Goal: Transaction & Acquisition: Book appointment/travel/reservation

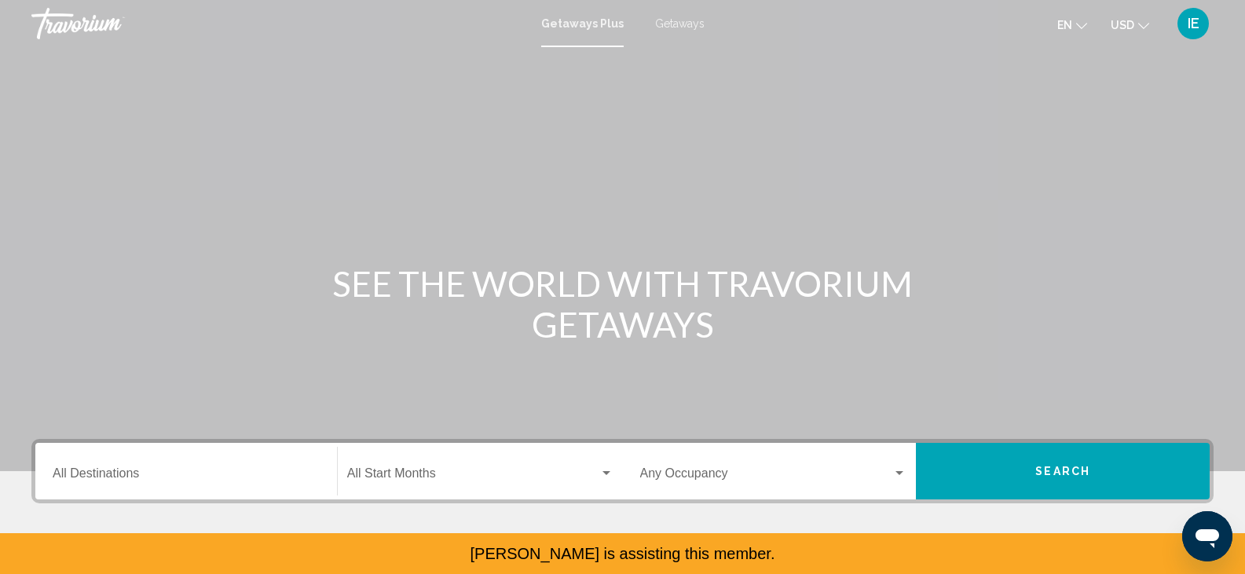
click at [689, 20] on span "Getaways" at bounding box center [680, 23] width 50 height 13
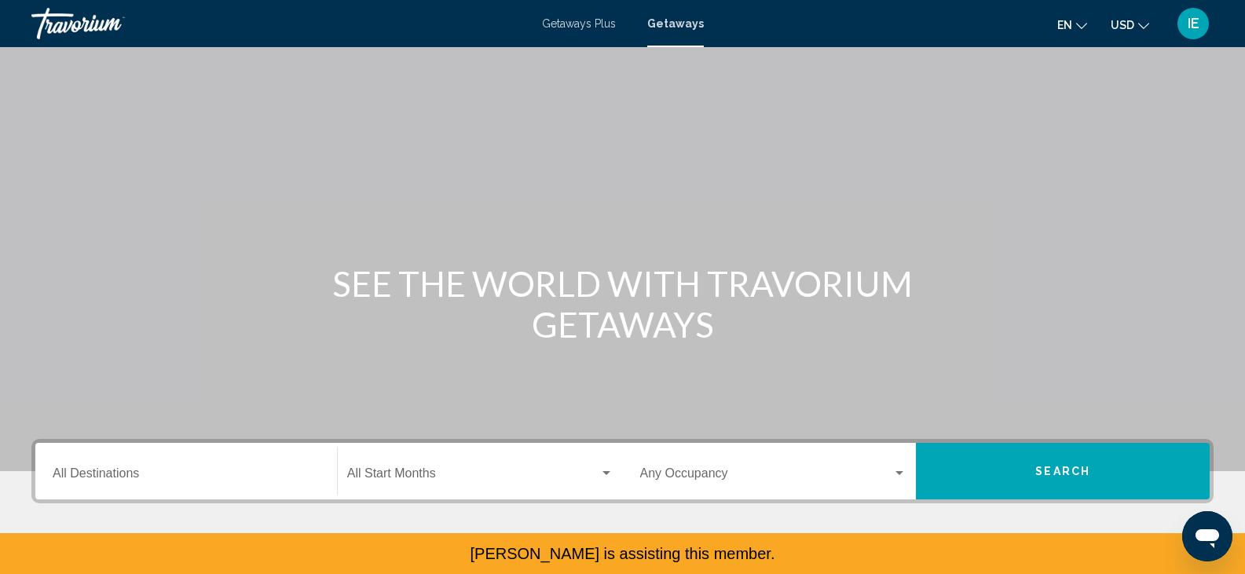
scroll to position [179, 0]
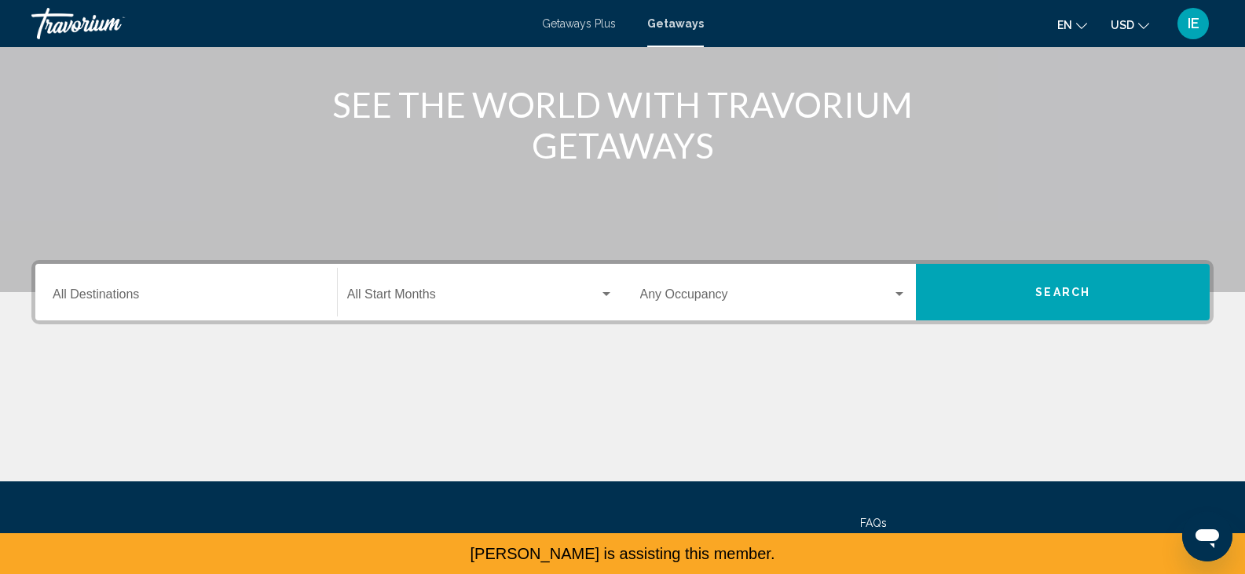
click at [116, 271] on div "Destination All Destinations" at bounding box center [186, 293] width 267 height 50
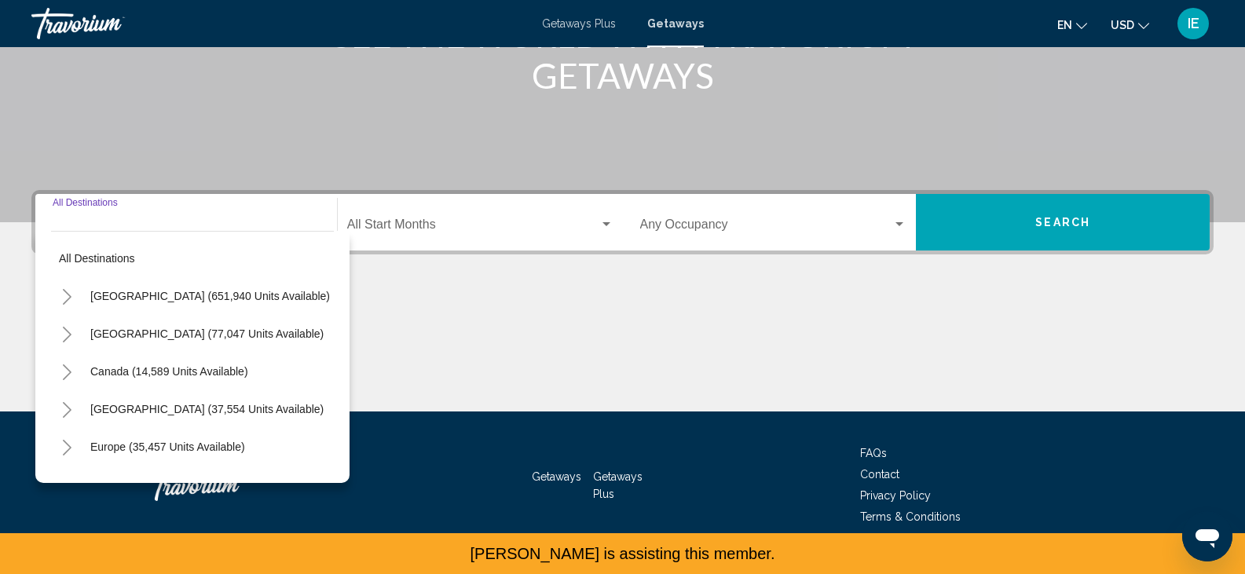
scroll to position [279, 0]
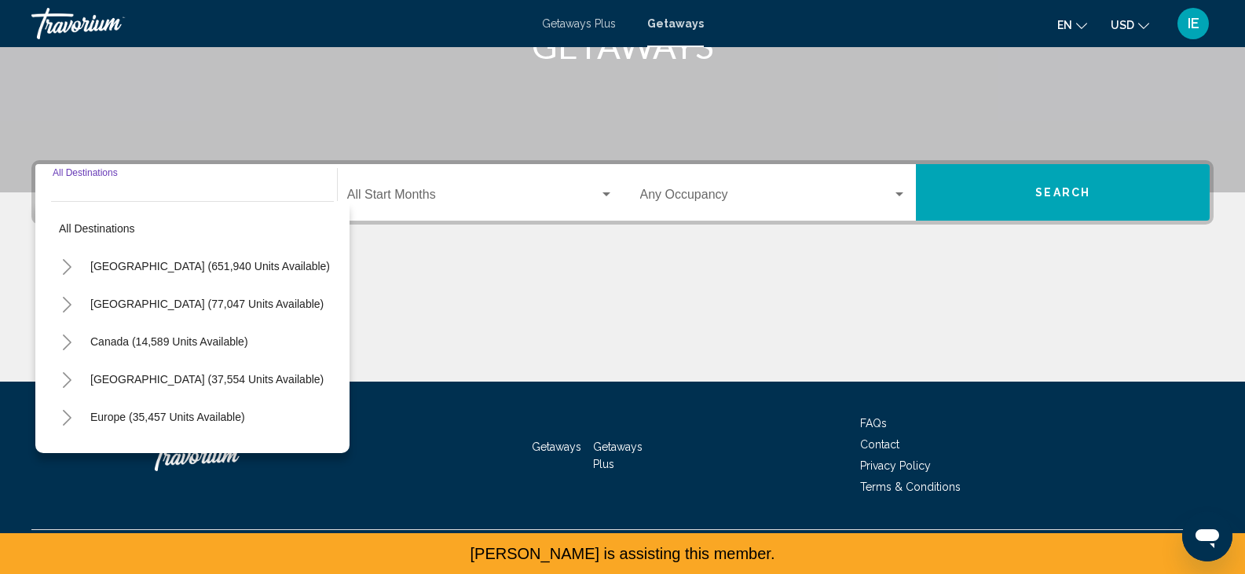
click at [66, 272] on icon "Toggle United States (651,940 units available)" at bounding box center [67, 267] width 9 height 16
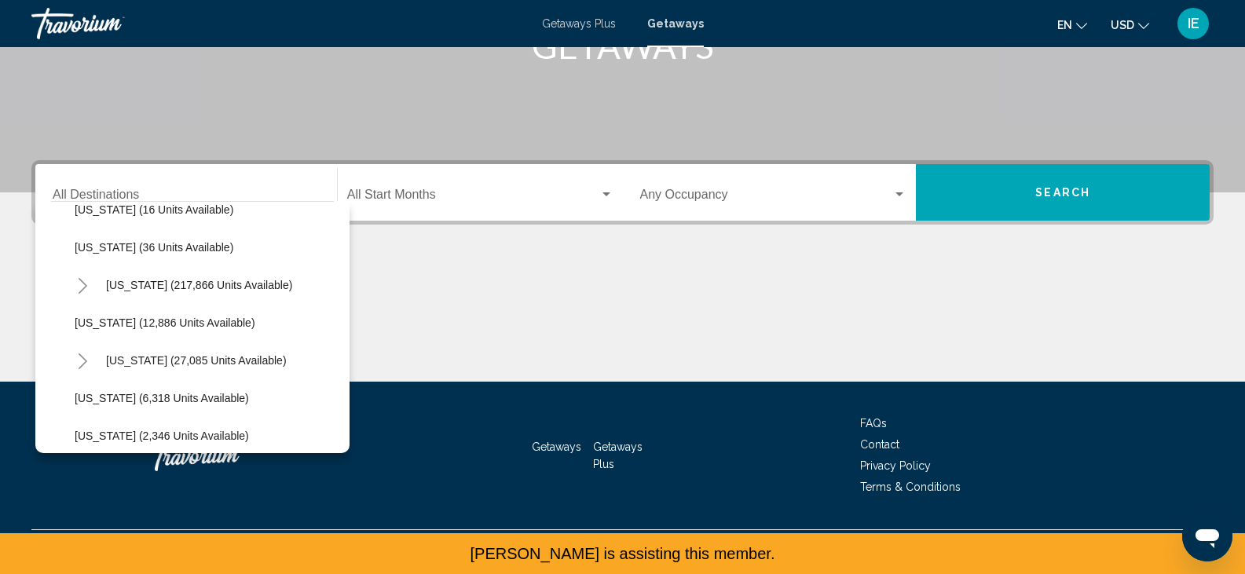
scroll to position [284, 0]
click at [82, 282] on icon "Toggle Florida (217,866 units available)" at bounding box center [83, 285] width 12 height 16
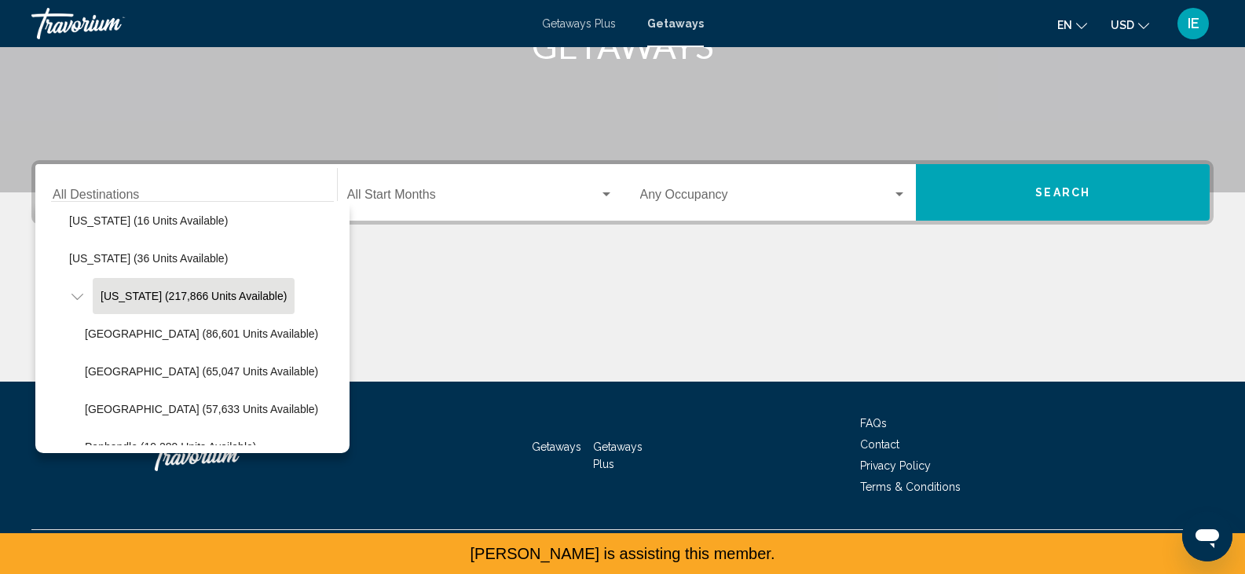
scroll to position [259, 6]
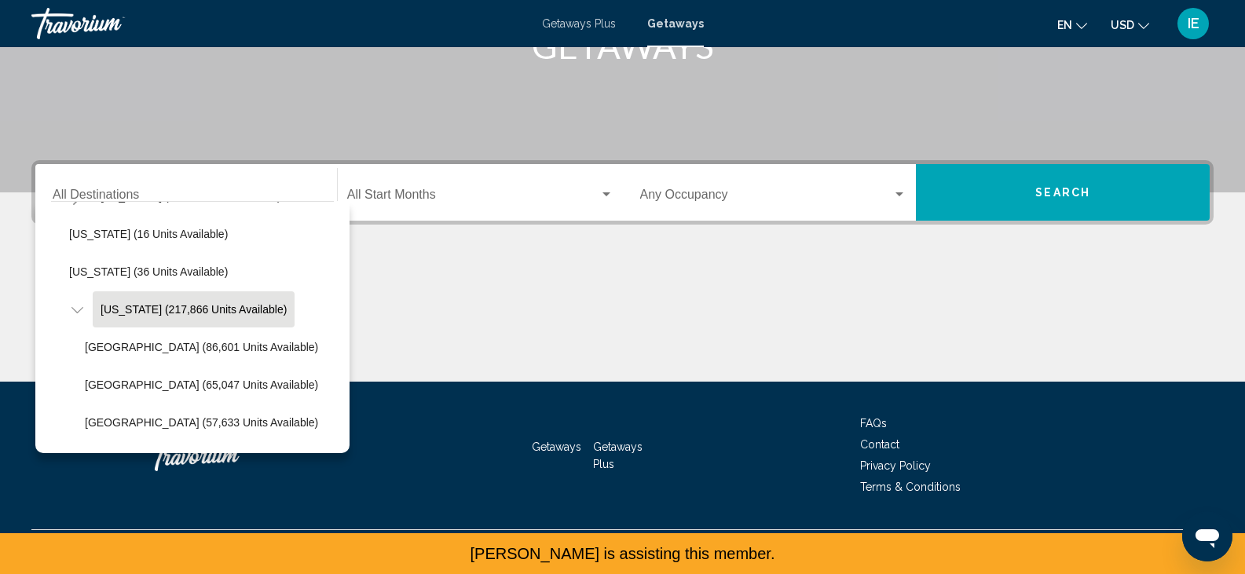
click at [177, 309] on span "[US_STATE] (217,866 units available)" at bounding box center [194, 309] width 186 height 13
type input "**********"
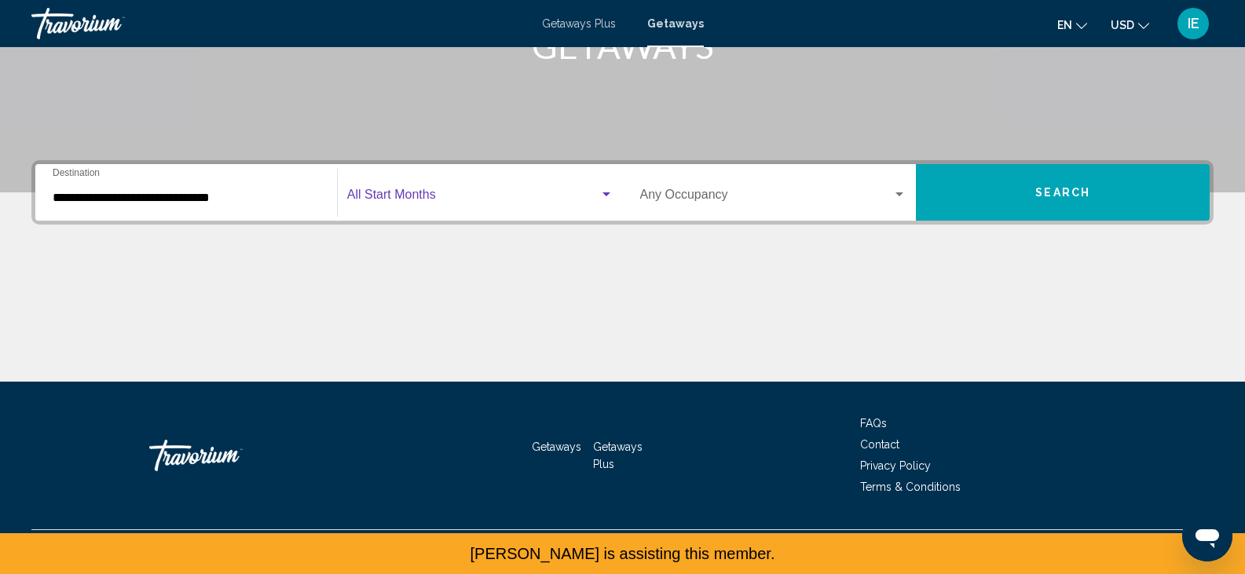
click at [422, 201] on span "Search widget" at bounding box center [473, 198] width 252 height 14
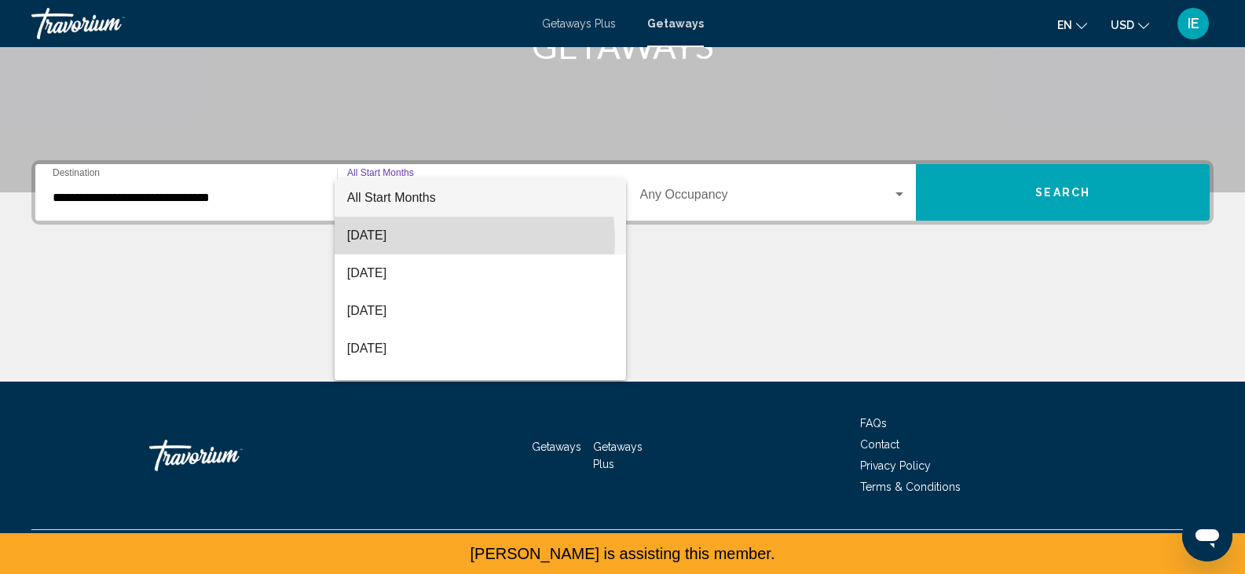
click at [432, 240] on span "[DATE]" at bounding box center [480, 236] width 266 height 38
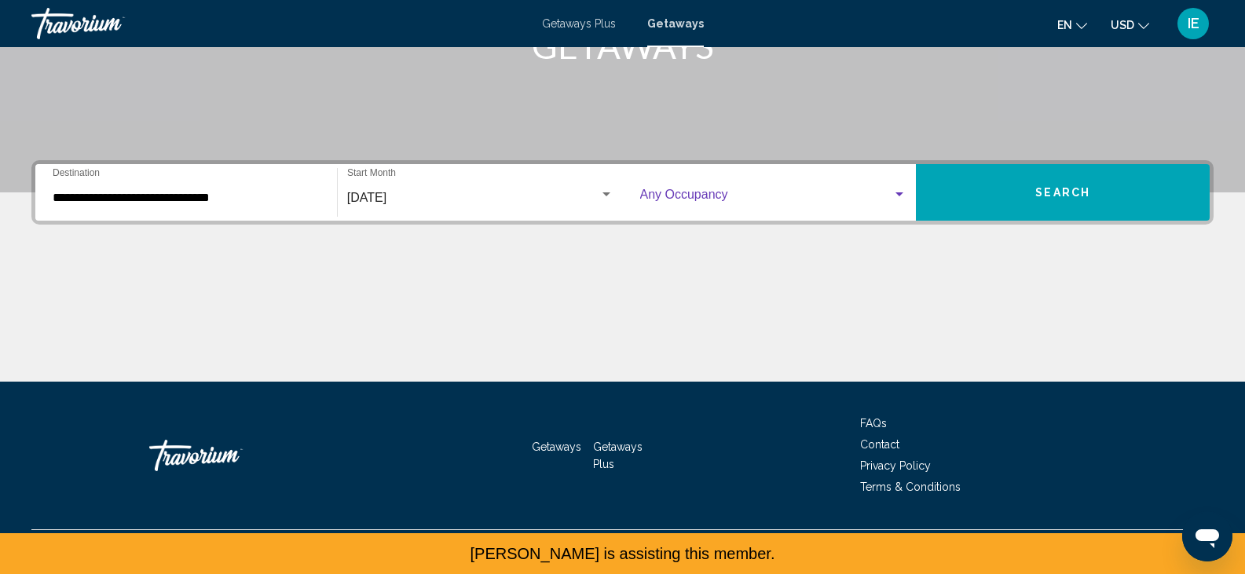
click at [741, 194] on span "Search widget" at bounding box center [766, 198] width 253 height 14
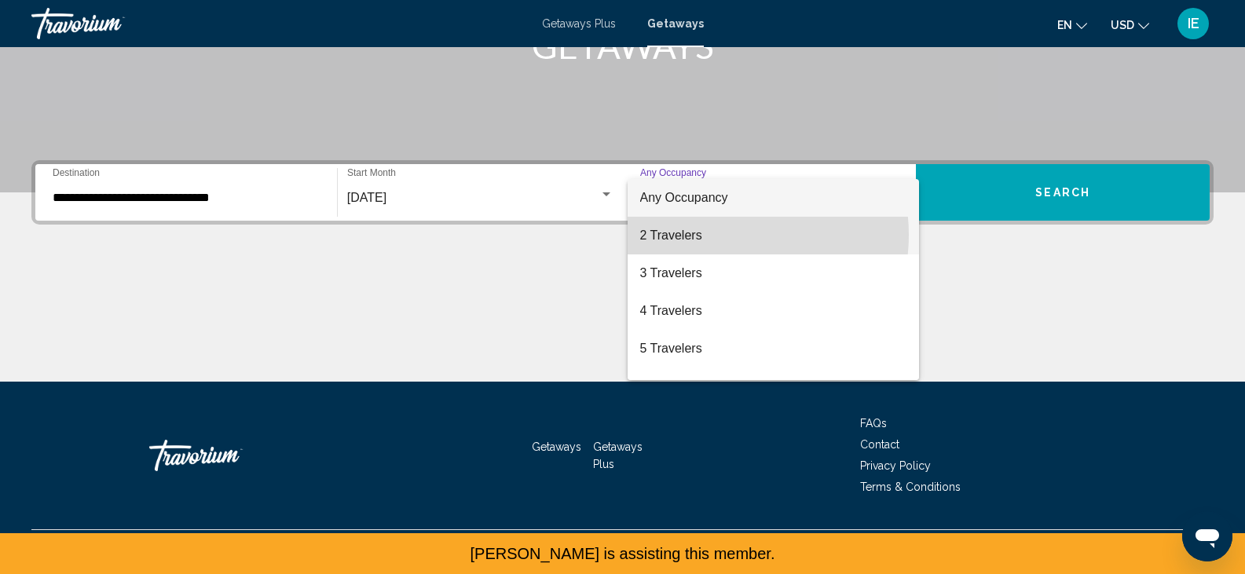
click at [729, 235] on span "2 Travelers" at bounding box center [773, 236] width 267 height 38
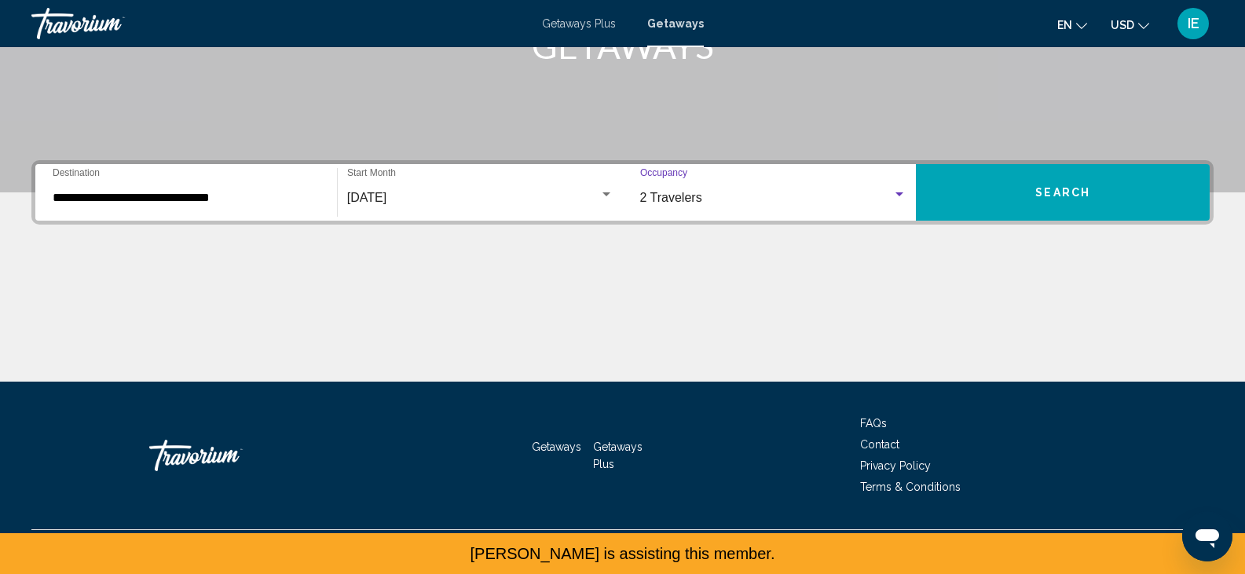
click at [1065, 210] on button "Search" at bounding box center [1063, 192] width 294 height 57
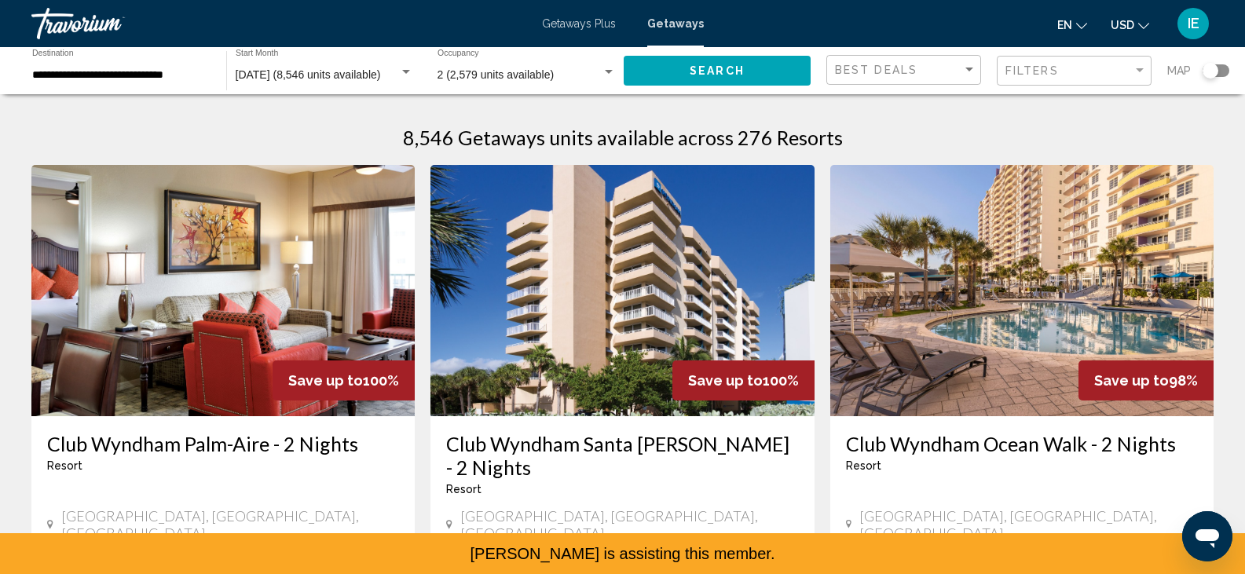
click at [1214, 75] on div "Search widget" at bounding box center [1211, 71] width 16 height 16
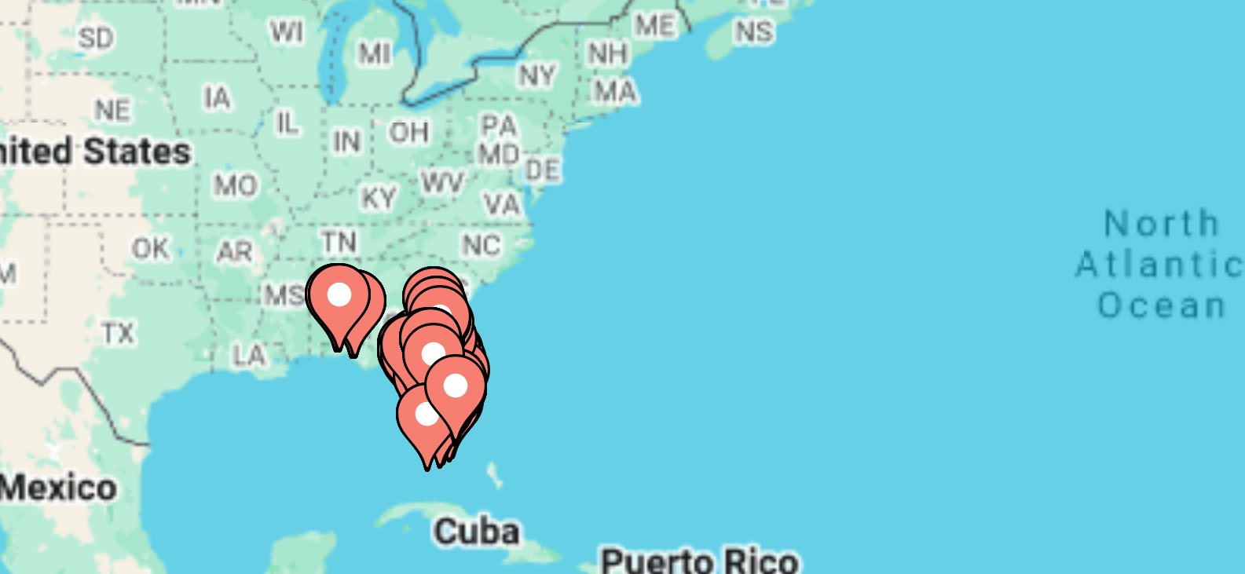
drag, startPoint x: 427, startPoint y: 342, endPoint x: 464, endPoint y: 343, distance: 37.7
click at [464, 343] on div "To activate drag with keyboard, press Alt + Enter. Once in keyboard drag state,…" at bounding box center [622, 345] width 1183 height 471
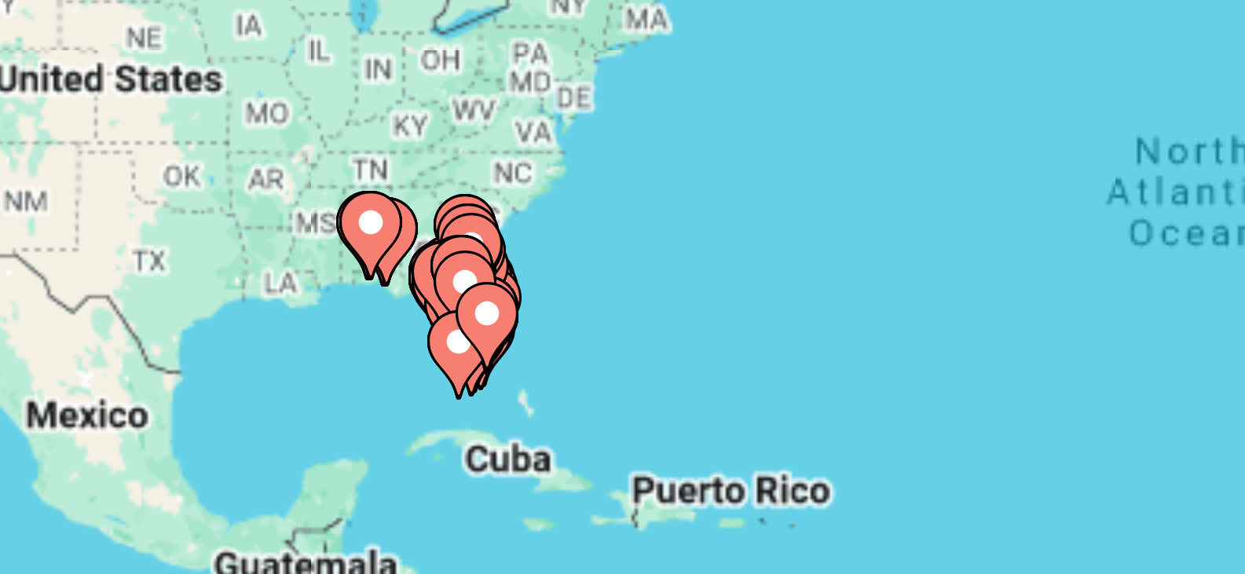
drag, startPoint x: 405, startPoint y: 353, endPoint x: 432, endPoint y: 315, distance: 46.7
click at [432, 315] on div "To activate drag with keyboard, press Alt + Enter. Once in keyboard drag state,…" at bounding box center [622, 345] width 1183 height 471
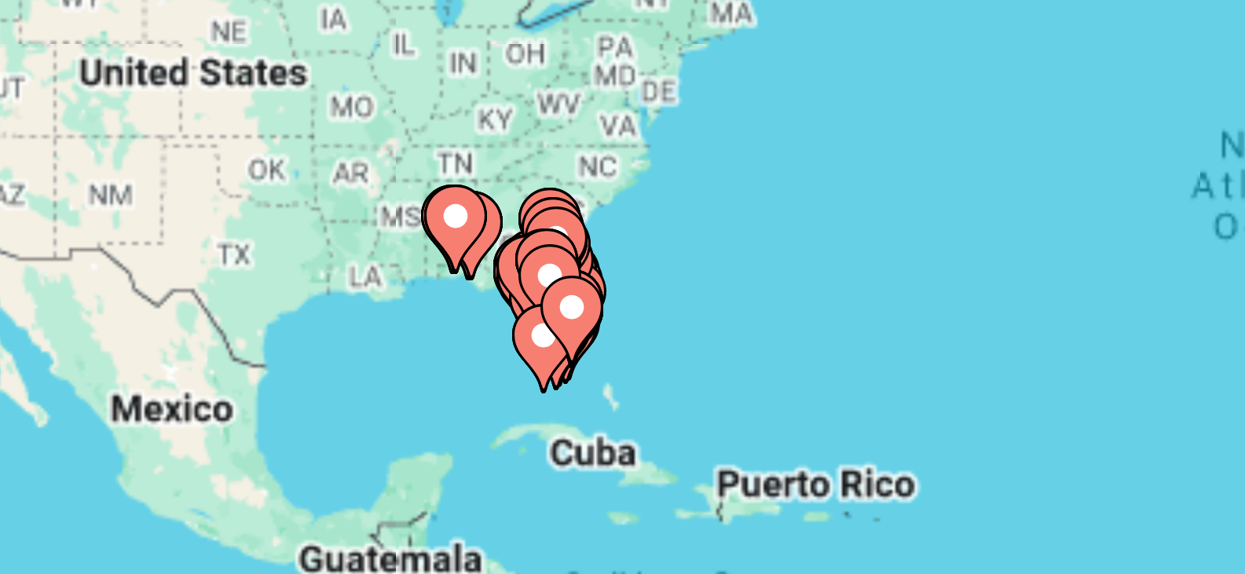
drag, startPoint x: 444, startPoint y: 328, endPoint x: 439, endPoint y: 345, distance: 17.2
click at [439, 345] on div "To activate drag with keyboard, press Alt + Enter. Once in keyboard drag state,…" at bounding box center [622, 345] width 1183 height 471
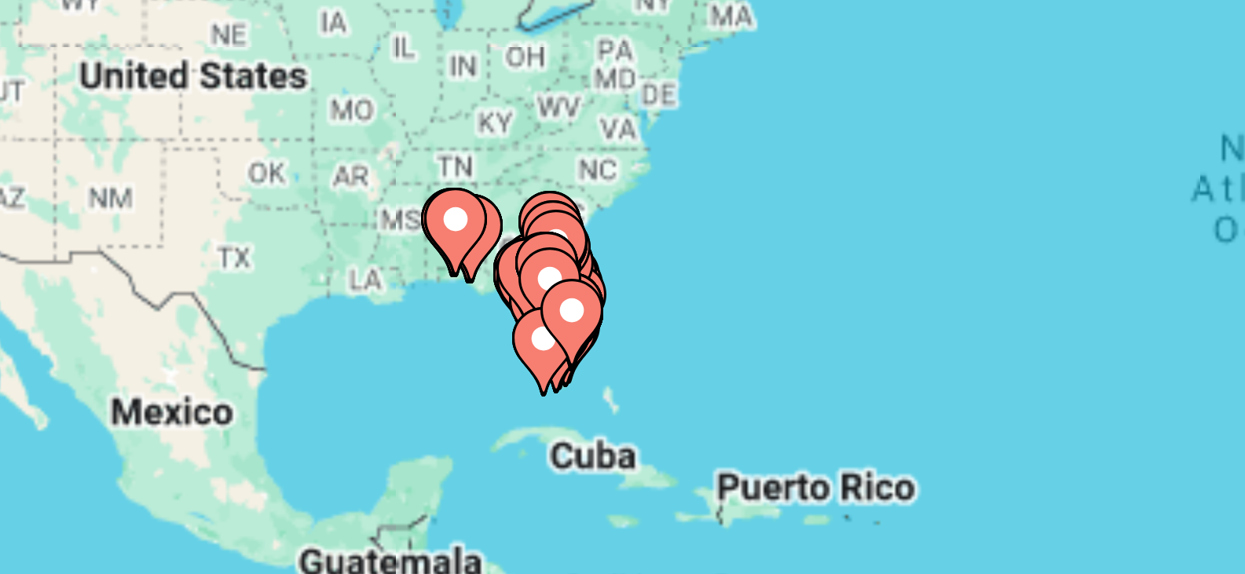
click at [460, 332] on image "Main content" at bounding box center [462, 333] width 9 height 9
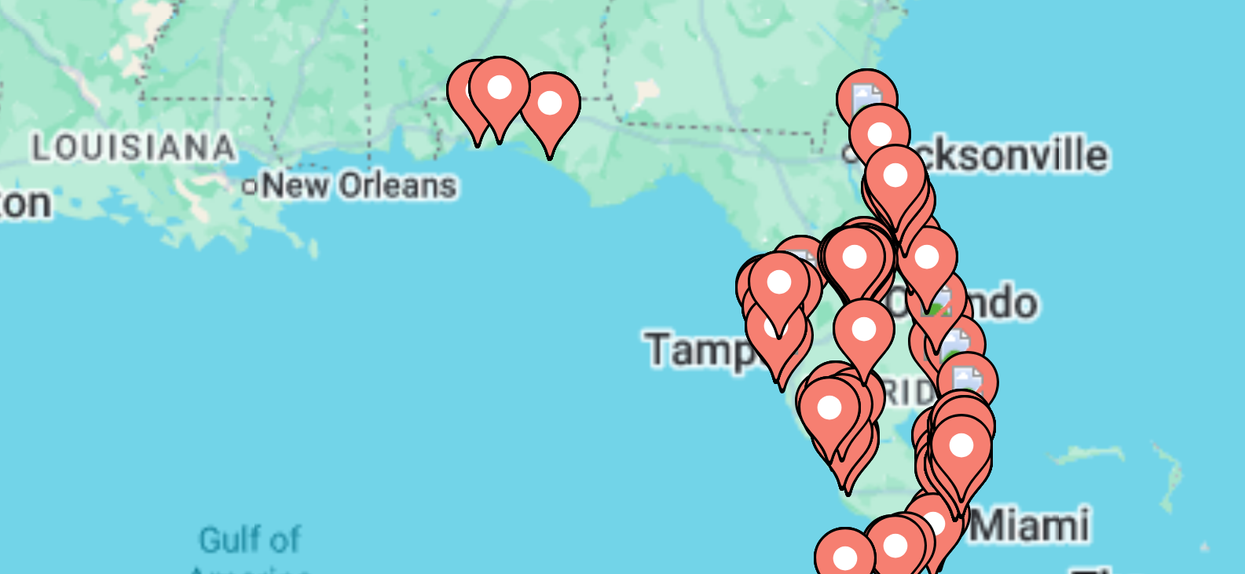
drag, startPoint x: 480, startPoint y: 320, endPoint x: 405, endPoint y: 362, distance: 85.9
click at [405, 362] on div "To activate drag with keyboard, press Alt + Enter. Once in keyboard drag state,…" at bounding box center [622, 345] width 1183 height 471
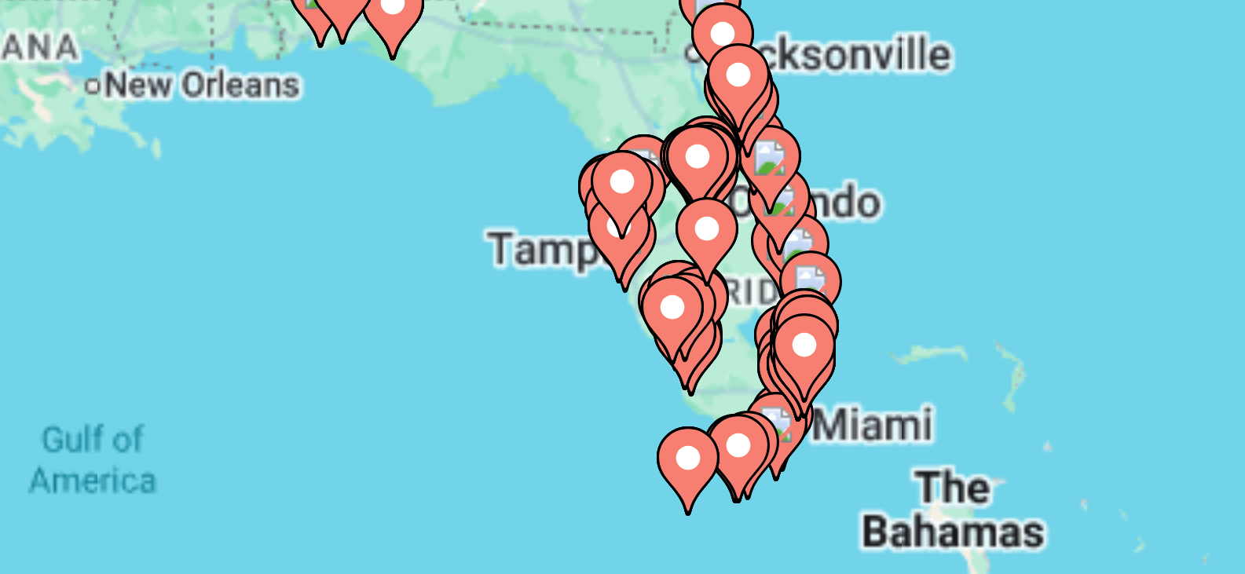
drag, startPoint x: 422, startPoint y: 360, endPoint x: 392, endPoint y: 329, distance: 42.8
click at [392, 329] on div "To activate drag with keyboard, press Alt + Enter. Once in keyboard drag state,…" at bounding box center [622, 345] width 1183 height 471
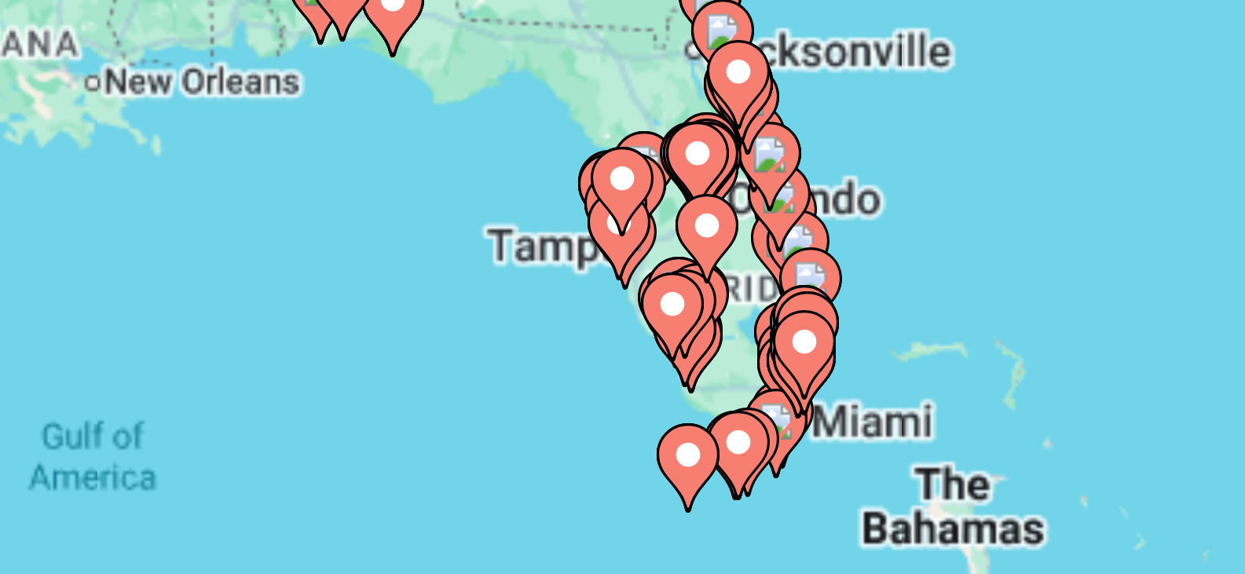
click at [438, 331] on div "To activate drag with keyboard, press Alt + Enter. Once in keyboard drag state,…" at bounding box center [622, 345] width 1183 height 471
click at [505, 339] on div "To activate drag with keyboard, press Alt + Enter. Once in keyboard drag state,…" at bounding box center [622, 345] width 1183 height 471
click at [487, 332] on image "Main content" at bounding box center [487, 332] width 9 height 9
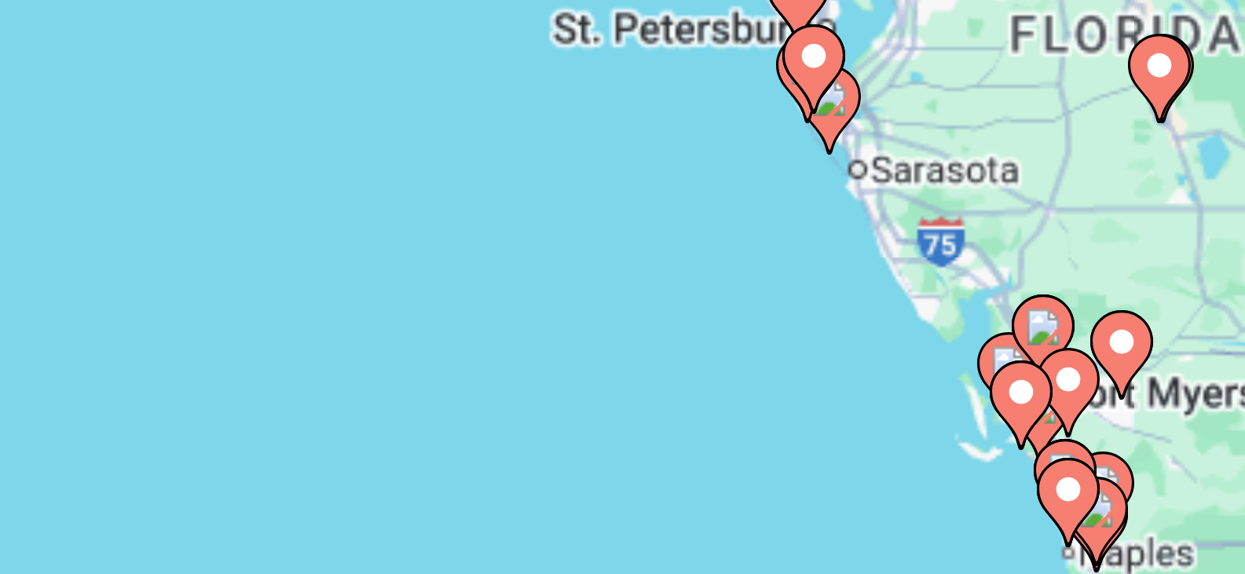
drag, startPoint x: 519, startPoint y: 332, endPoint x: 468, endPoint y: 358, distance: 56.6
click at [468, 358] on div "To activate drag with keyboard, press Alt + Enter. Once in keyboard drag state,…" at bounding box center [622, 345] width 1183 height 471
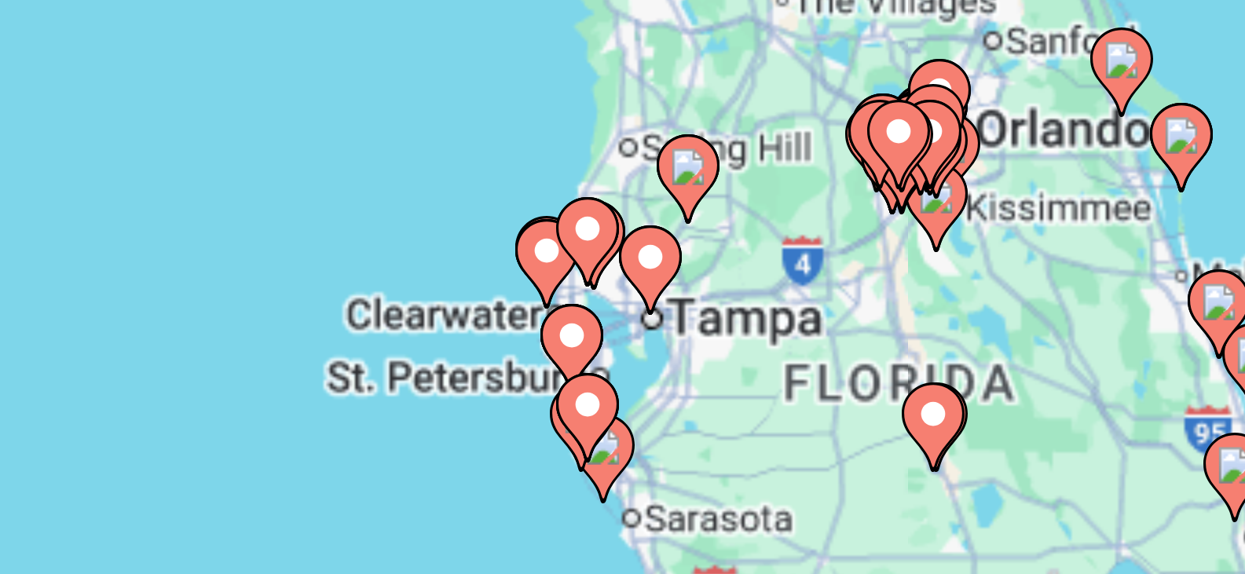
drag, startPoint x: 564, startPoint y: 320, endPoint x: 509, endPoint y: 409, distance: 104.4
click at [509, 409] on div "To activate drag with keyboard, press Alt + Enter. Once in keyboard drag state,…" at bounding box center [622, 345] width 1183 height 471
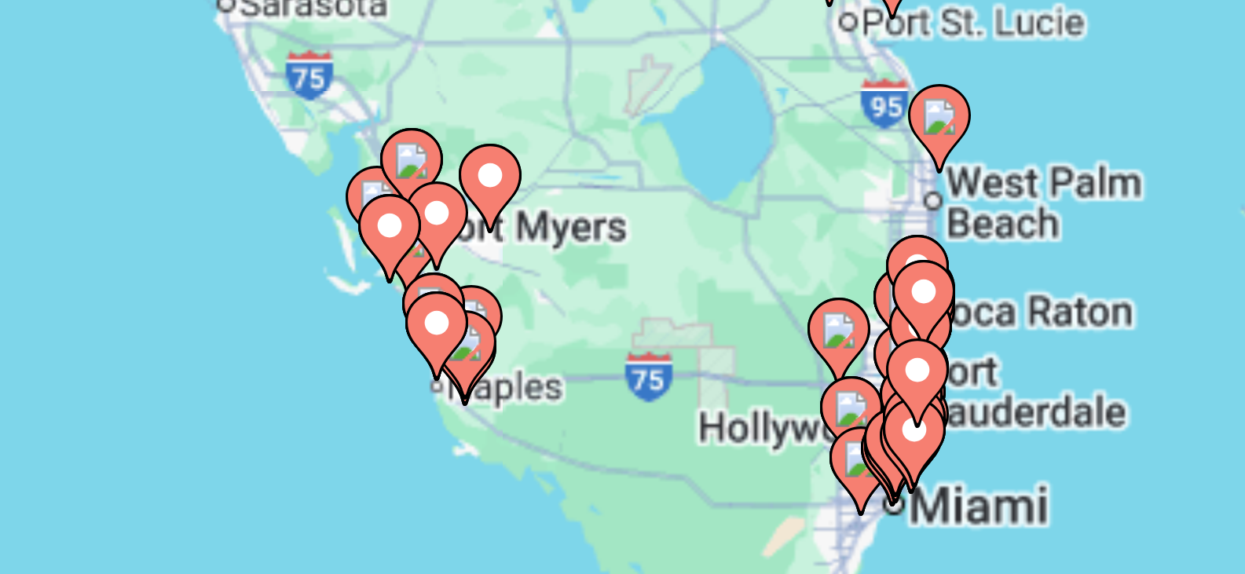
drag, startPoint x: 528, startPoint y: 358, endPoint x: 427, endPoint y: 233, distance: 161.5
click at [427, 233] on div "To activate drag with keyboard, press Alt + Enter. Once in keyboard drag state,…" at bounding box center [622, 345] width 1183 height 471
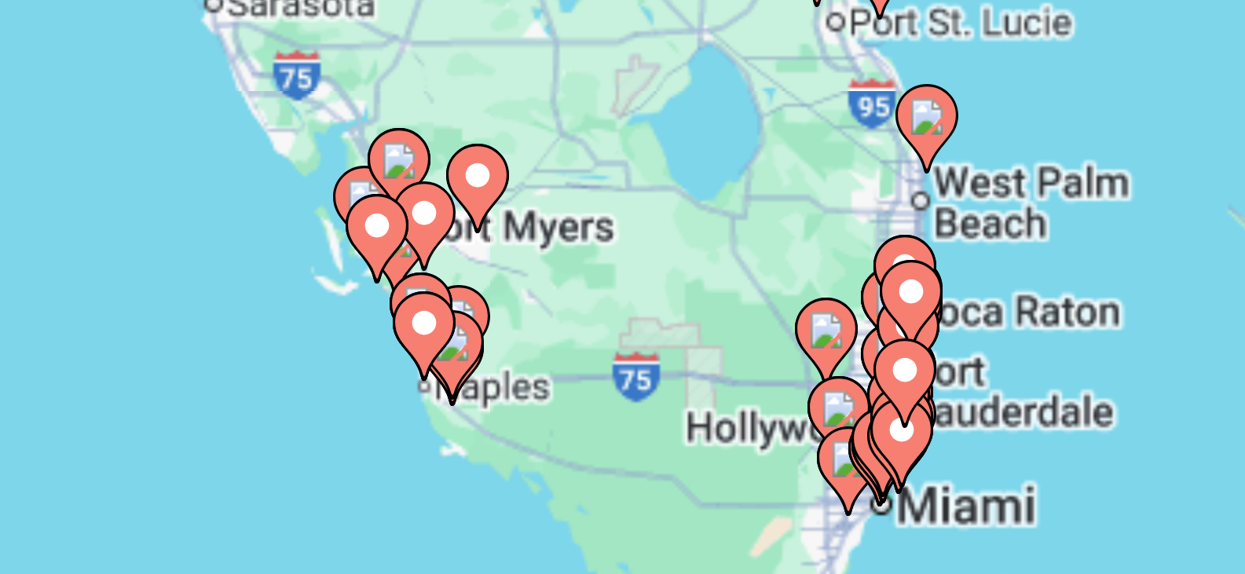
click at [497, 362] on div "To activate drag with keyboard, press Alt + Enter. Once in keyboard drag state,…" at bounding box center [622, 345] width 1183 height 471
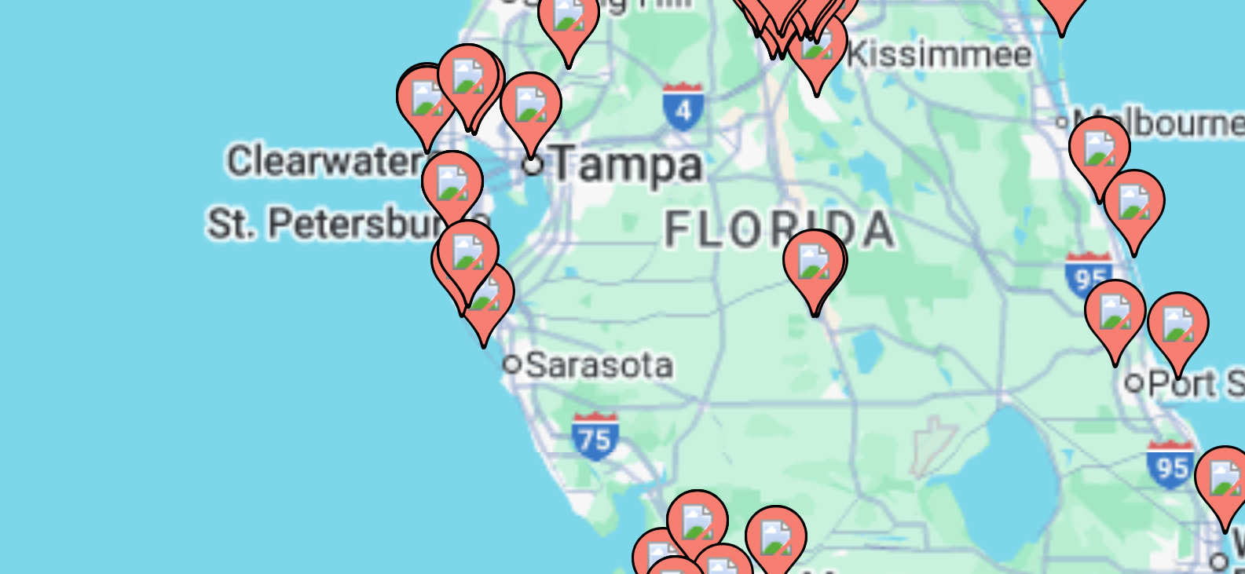
drag, startPoint x: 464, startPoint y: 316, endPoint x: 540, endPoint y: 406, distance: 118.2
click at [540, 406] on div "To activate drag with keyboard, press Alt + Enter. Once in keyboard drag state,…" at bounding box center [622, 345] width 1183 height 471
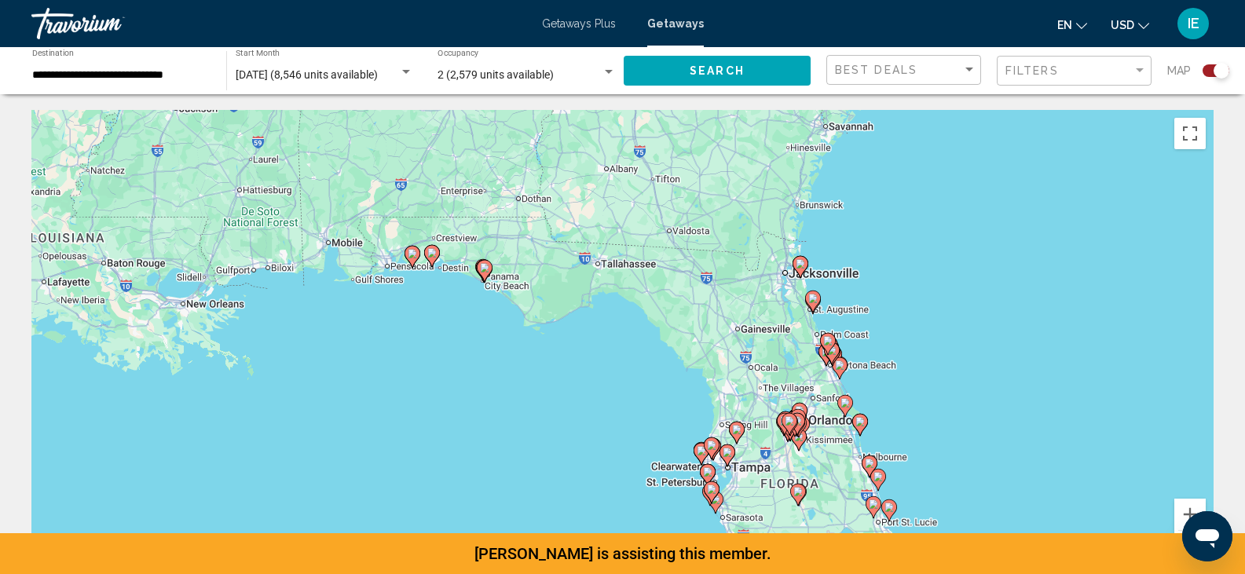
drag, startPoint x: 671, startPoint y: 321, endPoint x: 958, endPoint y: 499, distance: 337.8
click at [958, 499] on div "To activate drag with keyboard, press Alt + Enter. Once in keyboard drag state,…" at bounding box center [622, 345] width 1183 height 471
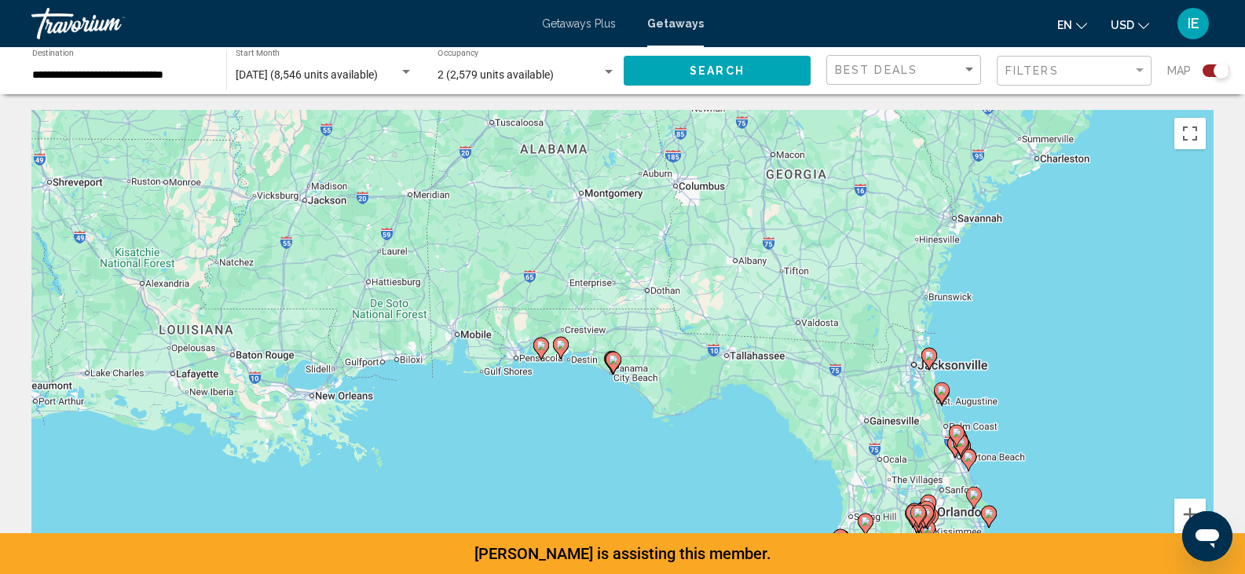
drag, startPoint x: 423, startPoint y: 273, endPoint x: 555, endPoint y: 368, distance: 162.2
click at [555, 368] on div "To activate drag with keyboard, press Alt + Enter. Once in keyboard drag state,…" at bounding box center [622, 345] width 1183 height 471
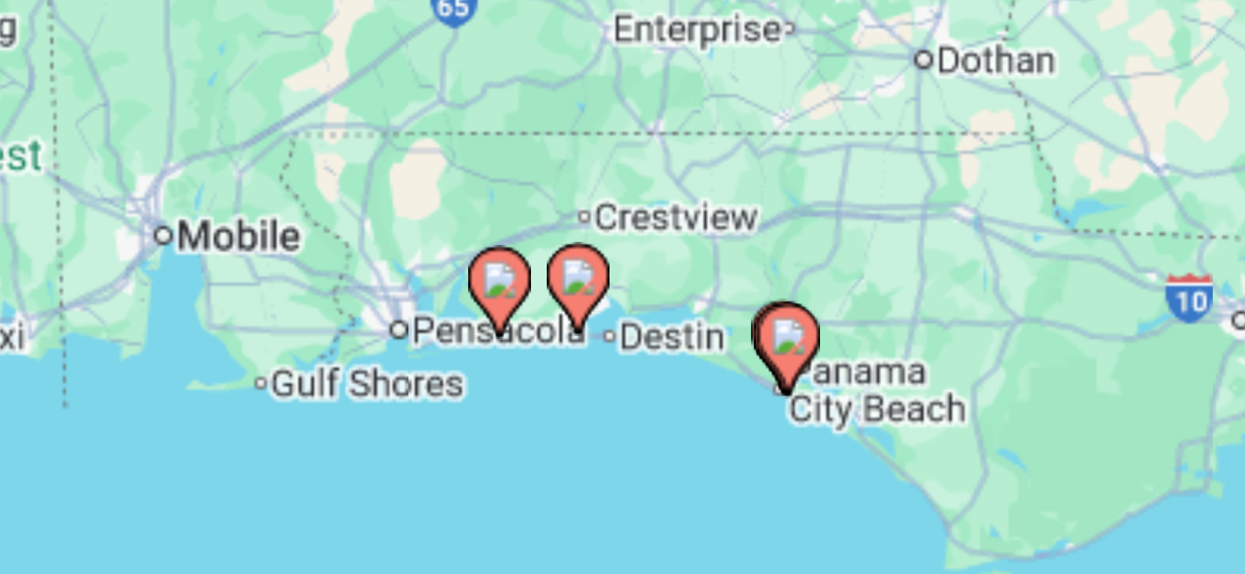
click at [560, 347] on image "Main content" at bounding box center [560, 344] width 9 height 9
type input "**********"
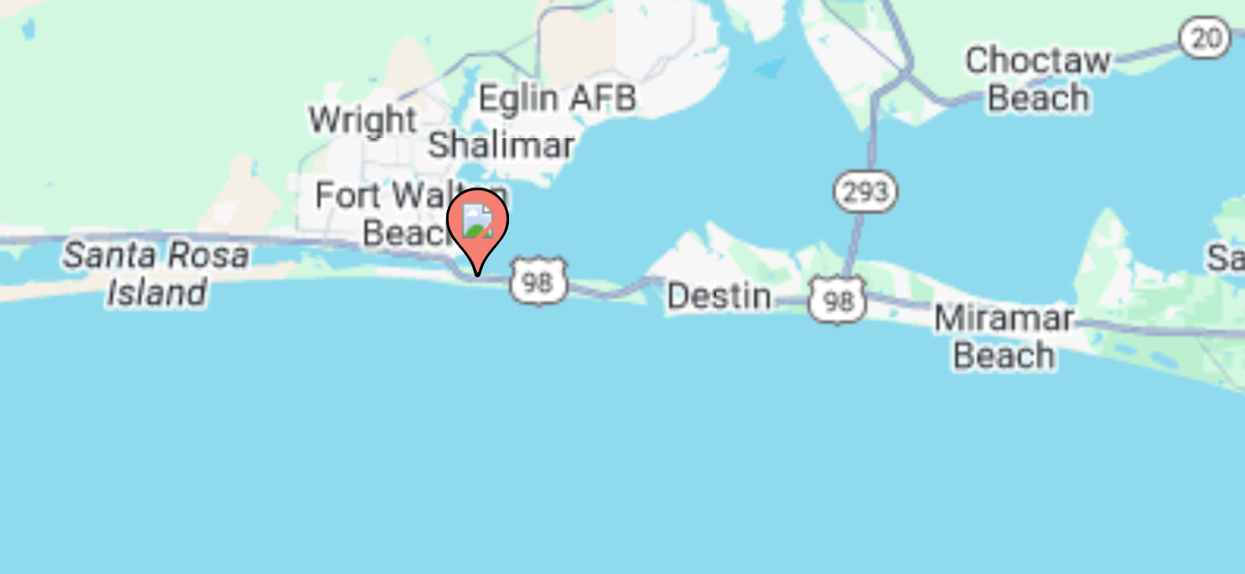
drag, startPoint x: 633, startPoint y: 376, endPoint x: 541, endPoint y: 376, distance: 91.2
click at [541, 376] on div "To activate drag with keyboard, press Alt + Enter. Once in keyboard drag state,…" at bounding box center [622, 345] width 1183 height 471
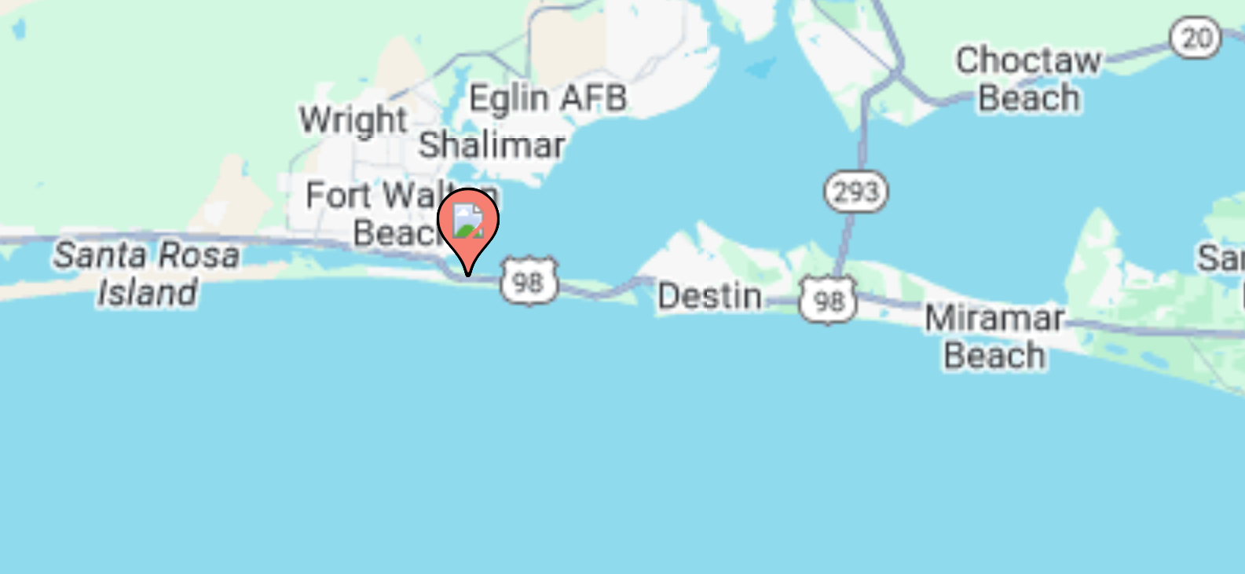
click at [534, 331] on image "Main content" at bounding box center [533, 330] width 9 height 9
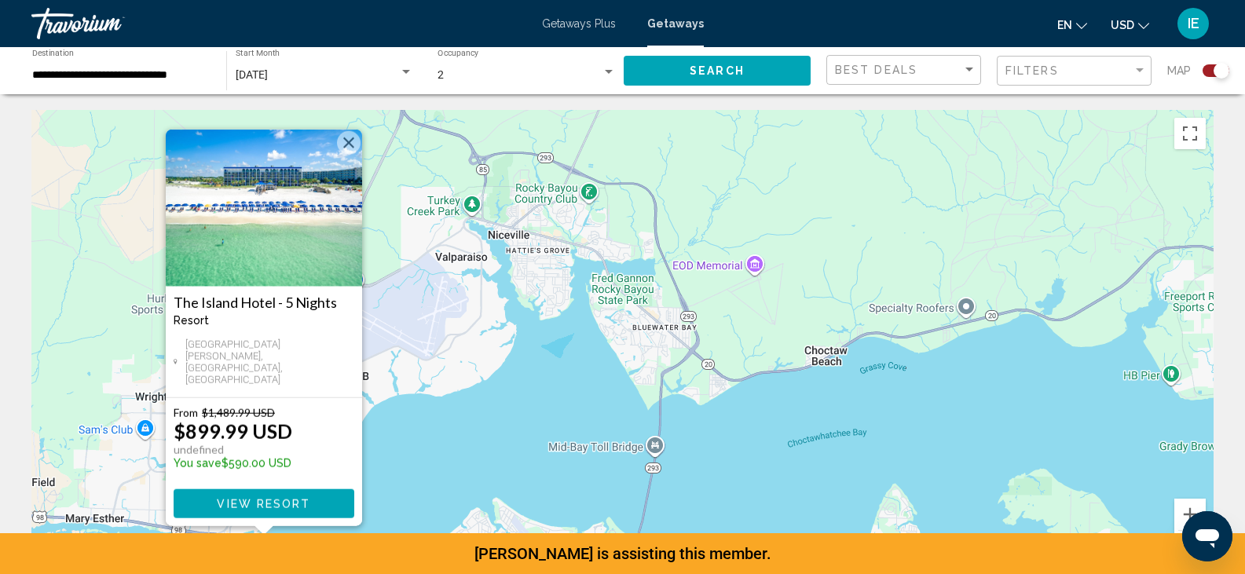
click at [530, 368] on div "To activate drag with keyboard, press Alt + Enter. Once in keyboard drag state,…" at bounding box center [622, 345] width 1183 height 471
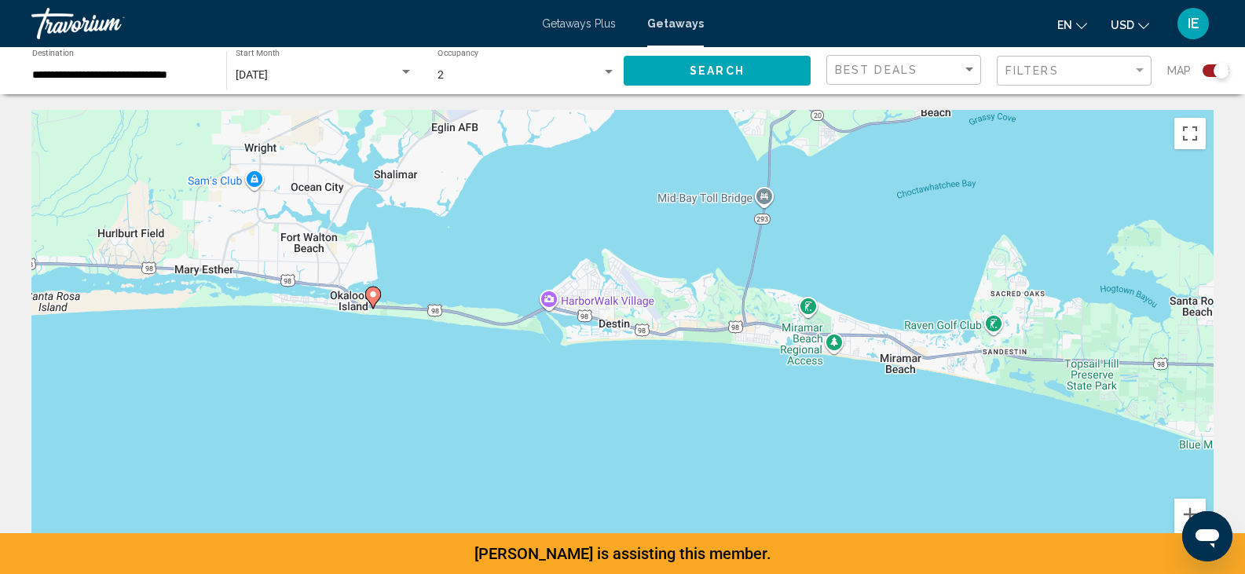
drag, startPoint x: 530, startPoint y: 369, endPoint x: 643, endPoint y: 110, distance: 281.9
click at [643, 110] on div "To activate drag with keyboard, press Alt + Enter. Once in keyboard drag state,…" at bounding box center [622, 345] width 1183 height 471
click at [460, 368] on div "To activate drag with keyboard, press Alt + Enter. Once in keyboard drag state,…" at bounding box center [622, 345] width 1183 height 471
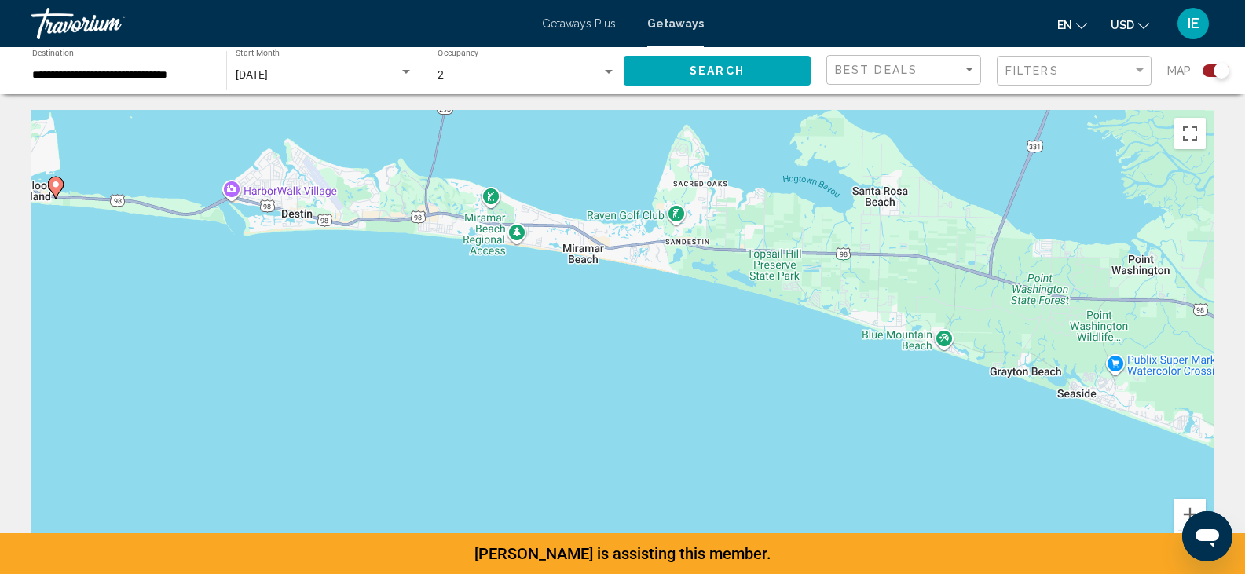
drag, startPoint x: 751, startPoint y: 335, endPoint x: 228, endPoint y: 198, distance: 540.9
click at [228, 198] on div "To activate drag with keyboard, press Alt + Enter. Once in keyboard drag state,…" at bounding box center [622, 345] width 1183 height 471
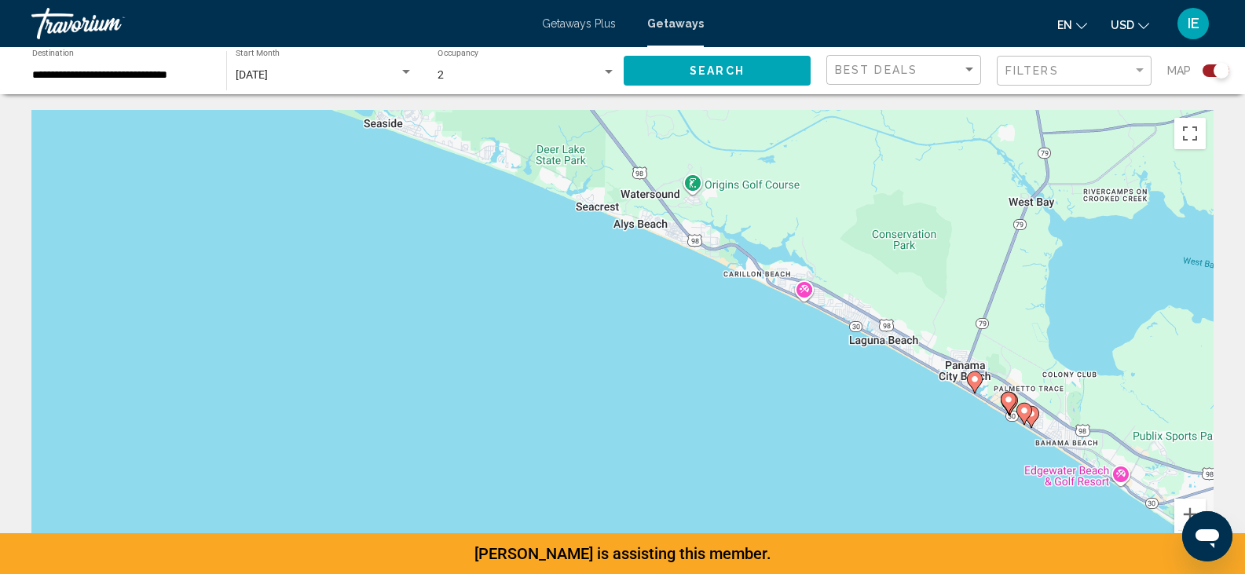
drag, startPoint x: 726, startPoint y: 343, endPoint x: 523, endPoint y: 120, distance: 301.4
click at [523, 120] on div "To activate drag with keyboard, press Alt + Enter. Once in keyboard drag state,…" at bounding box center [622, 345] width 1183 height 471
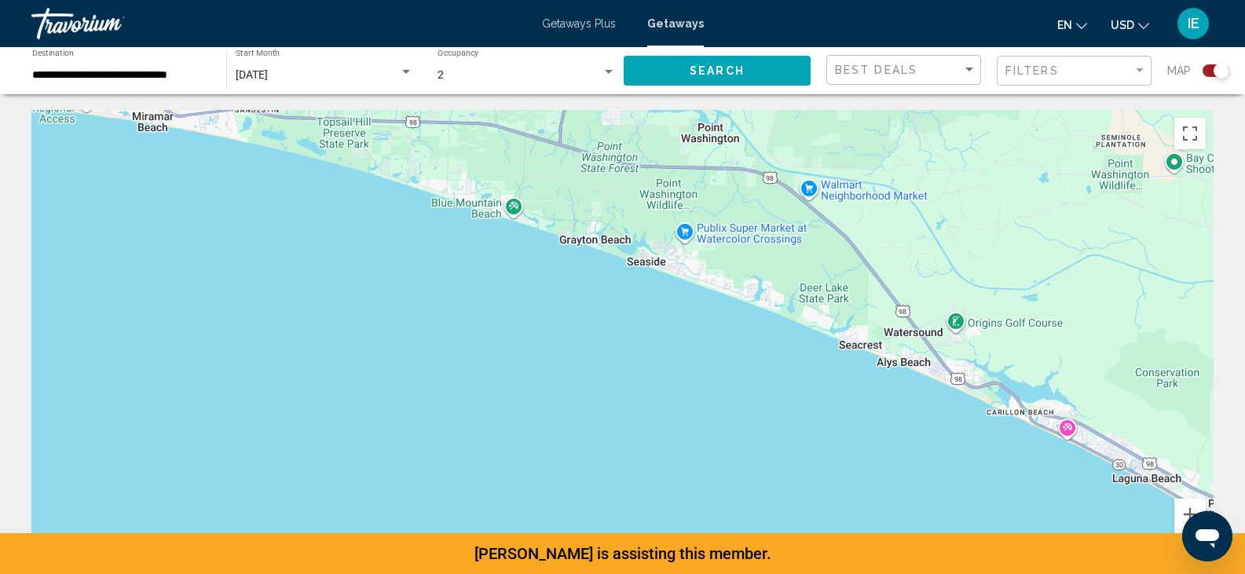
drag, startPoint x: 753, startPoint y: 279, endPoint x: 1027, endPoint y: 420, distance: 308.6
click at [1027, 420] on div "To activate drag with keyboard, press Alt + Enter. Once in keyboard drag state,…" at bounding box center [622, 345] width 1183 height 471
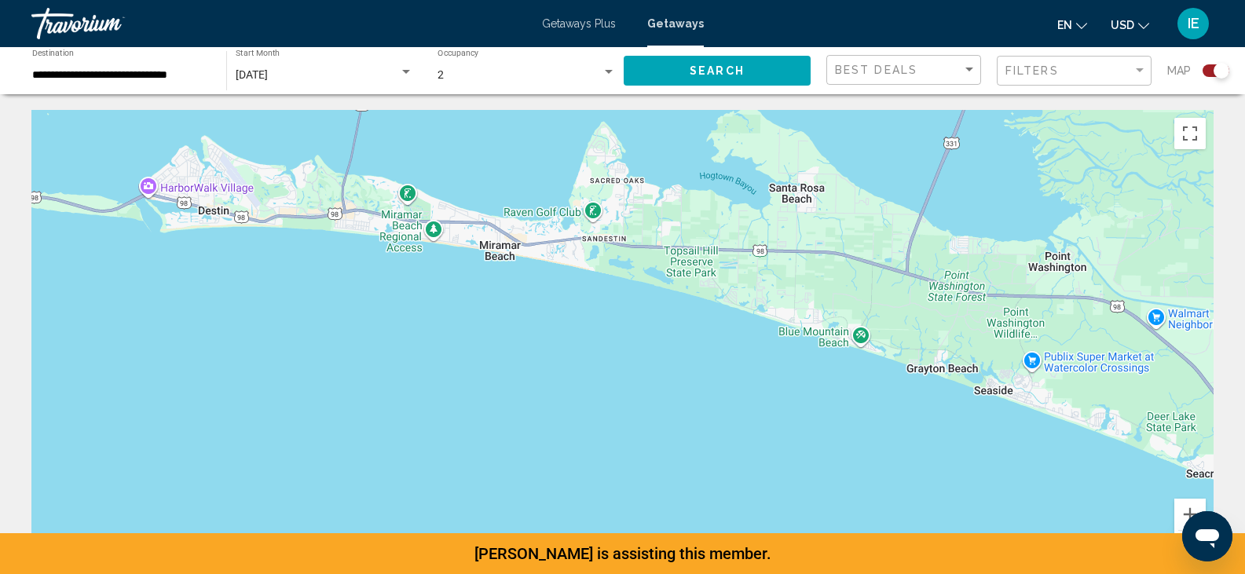
drag, startPoint x: 696, startPoint y: 360, endPoint x: 1185, endPoint y: 611, distance: 549.6
click at [1185, 574] on html "**********" at bounding box center [622, 287] width 1245 height 574
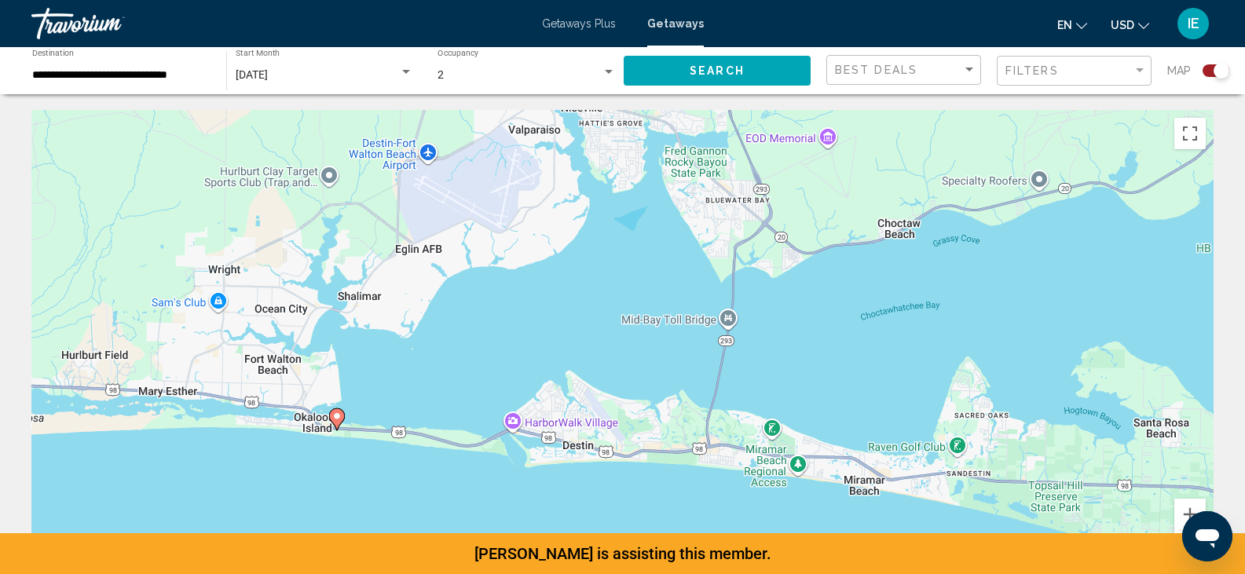
drag, startPoint x: 861, startPoint y: 464, endPoint x: 855, endPoint y: 173, distance: 291.6
click at [855, 173] on div "To activate drag with keyboard, press Alt + Enter. Once in keyboard drag state,…" at bounding box center [622, 345] width 1183 height 471
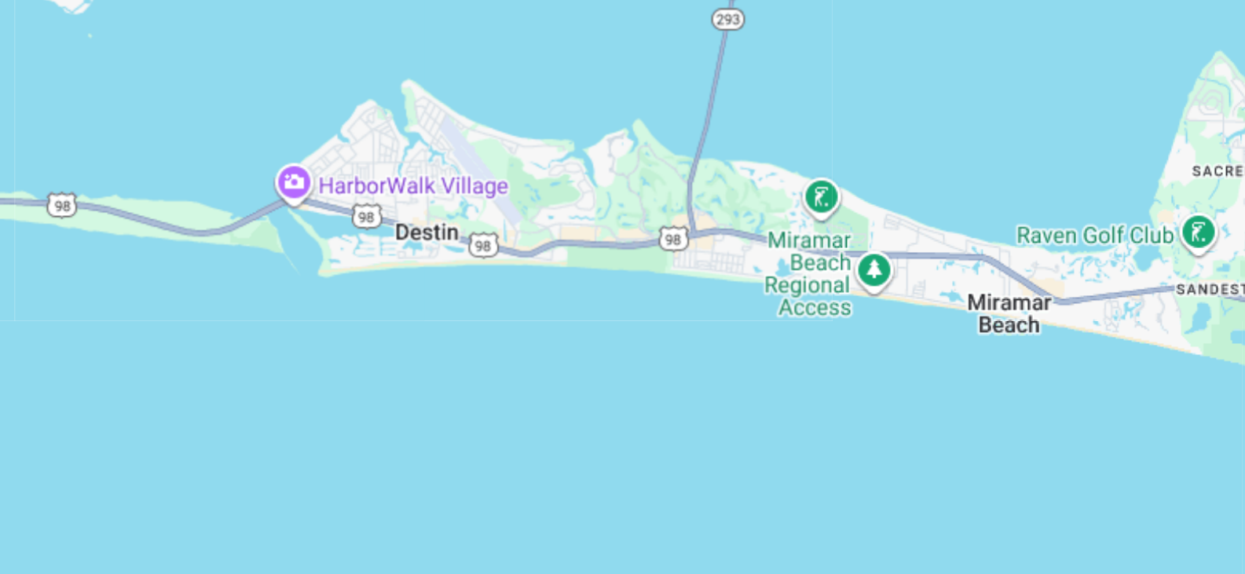
click at [791, 323] on div "To activate drag with keyboard, press Alt + Enter. Once in keyboard drag state,…" at bounding box center [622, 345] width 1183 height 471
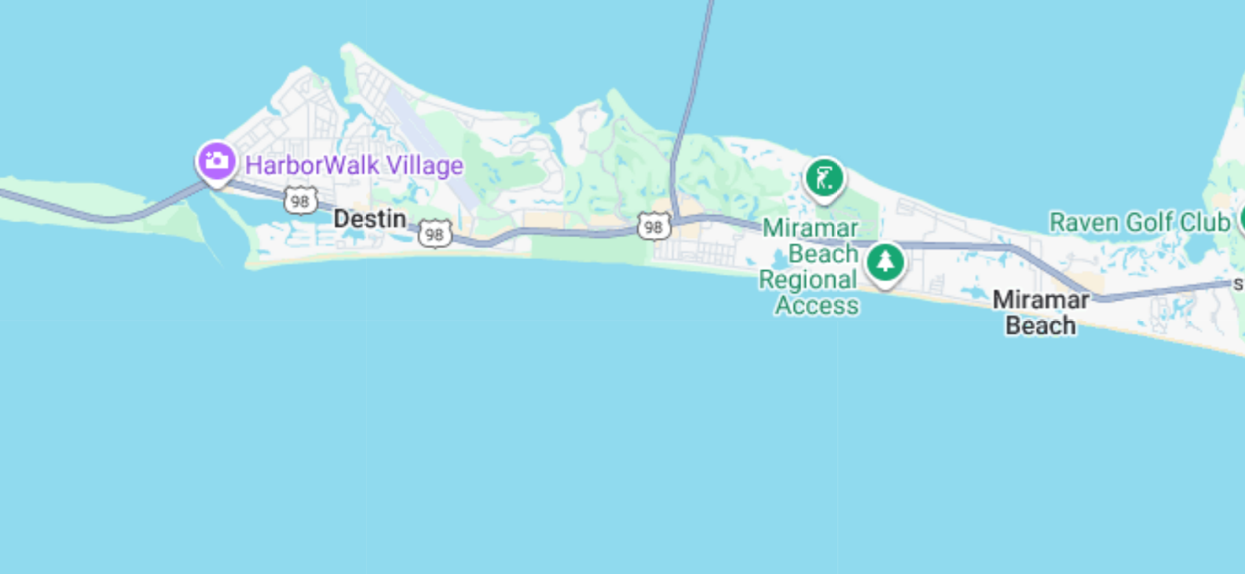
click at [791, 323] on div "To activate drag with keyboard, press Alt + Enter. Once in keyboard drag state,…" at bounding box center [622, 345] width 1183 height 471
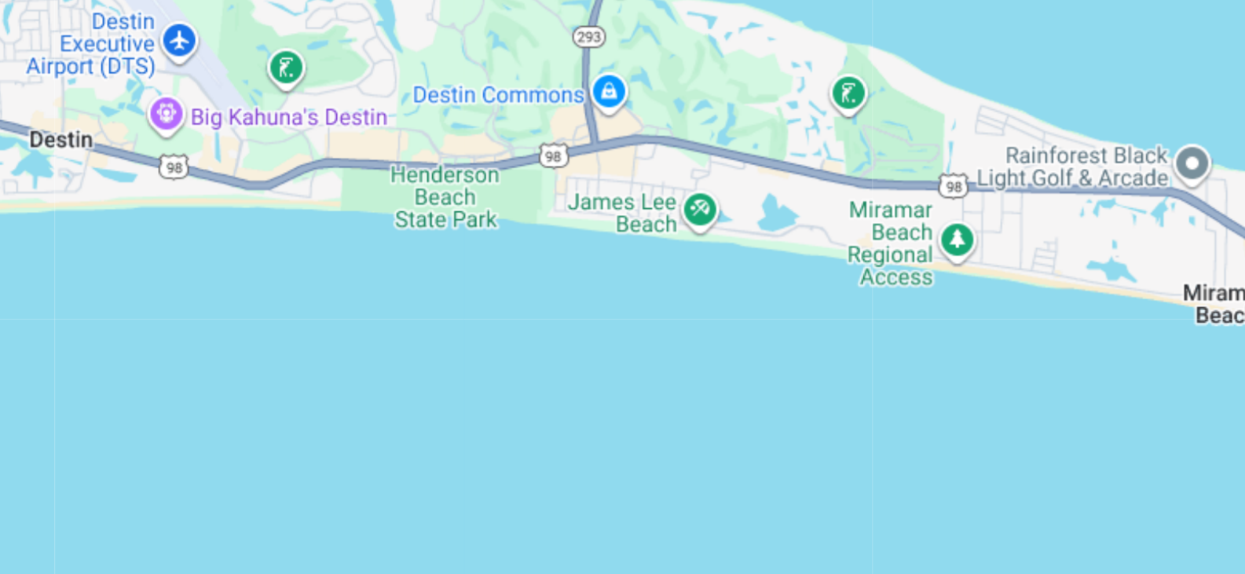
click at [791, 323] on div "To activate drag with keyboard, press Alt + Enter. Once in keyboard drag state,…" at bounding box center [622, 345] width 1183 height 471
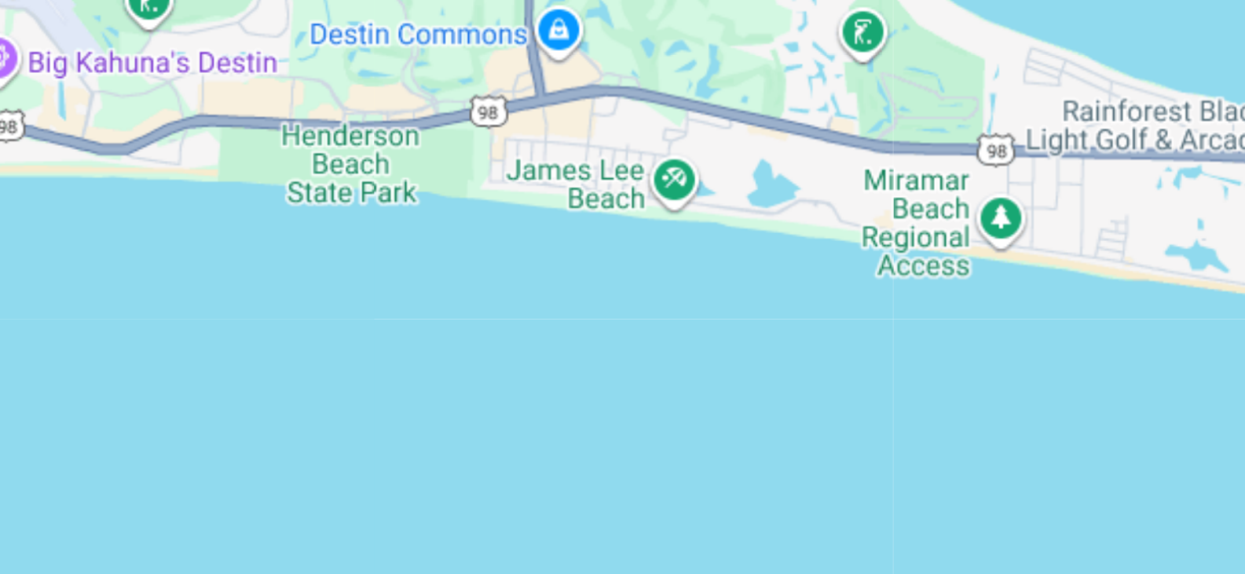
click at [791, 323] on div "To activate drag with keyboard, press Alt + Enter. Once in keyboard drag state,…" at bounding box center [622, 345] width 1183 height 471
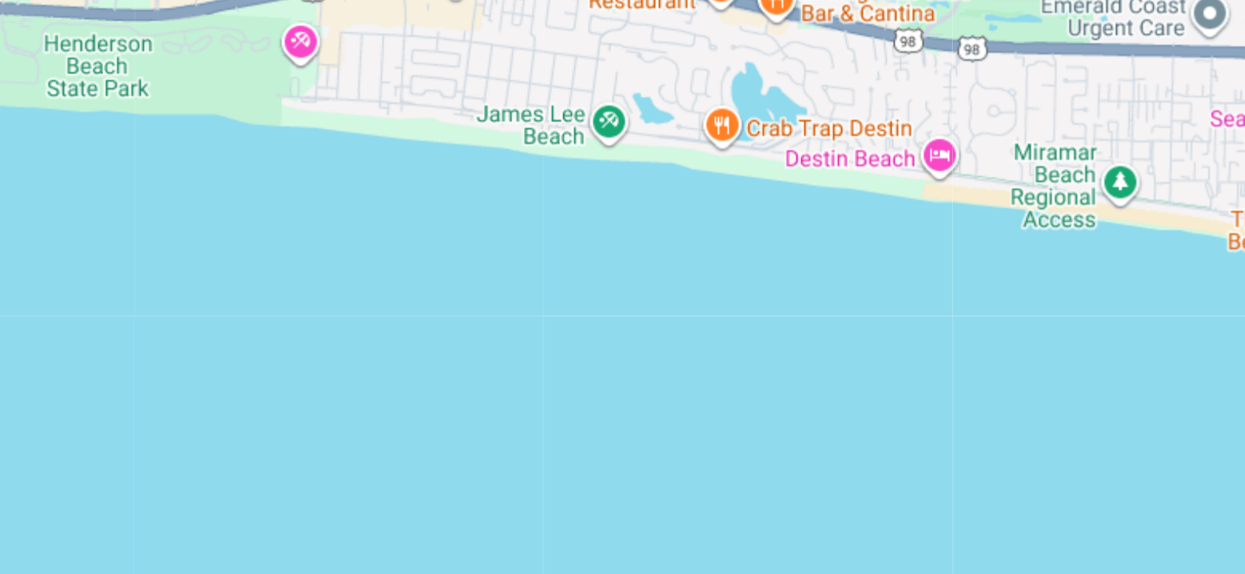
click at [791, 323] on div "Main content" at bounding box center [622, 345] width 1183 height 471
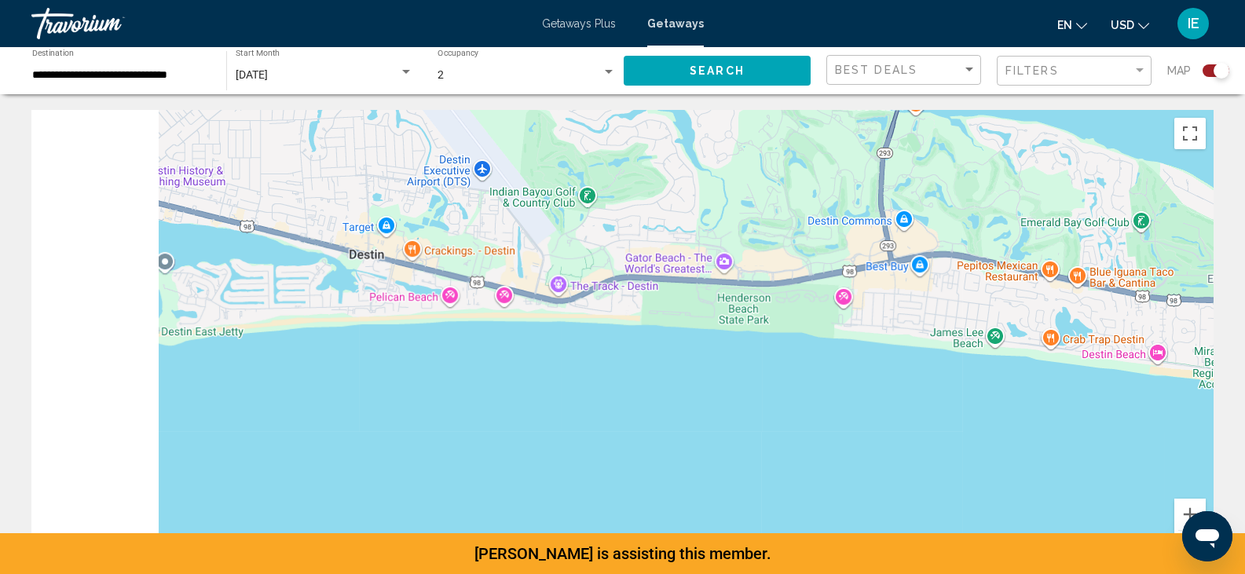
drag, startPoint x: 625, startPoint y: 287, endPoint x: 926, endPoint y: 399, distance: 320.5
click at [926, 399] on div "Main content" at bounding box center [622, 345] width 1183 height 471
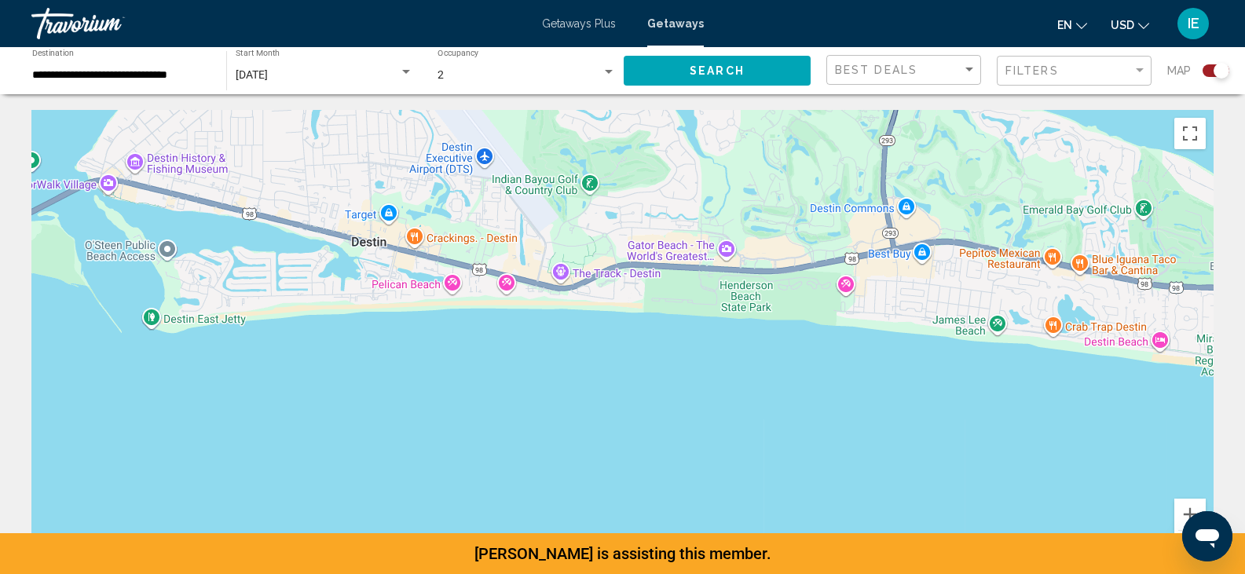
drag, startPoint x: 1013, startPoint y: 427, endPoint x: 1166, endPoint y: 490, distance: 165.9
click at [1166, 490] on div "Main content" at bounding box center [622, 345] width 1183 height 471
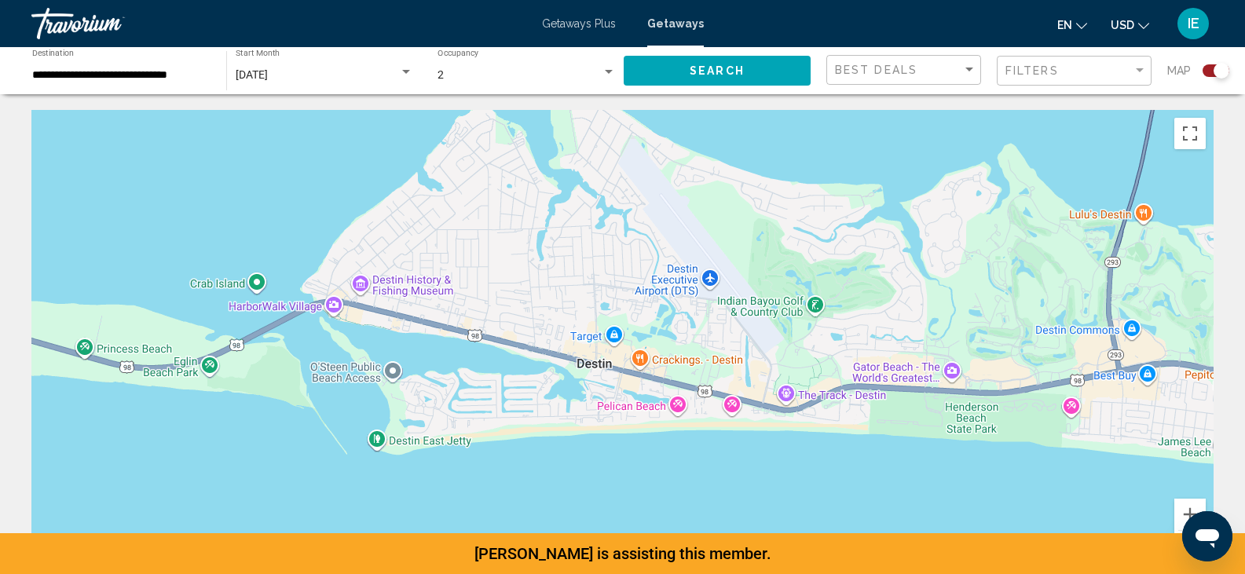
drag, startPoint x: 767, startPoint y: 402, endPoint x: 840, endPoint y: 463, distance: 94.9
click at [840, 463] on div "Main content" at bounding box center [622, 345] width 1183 height 471
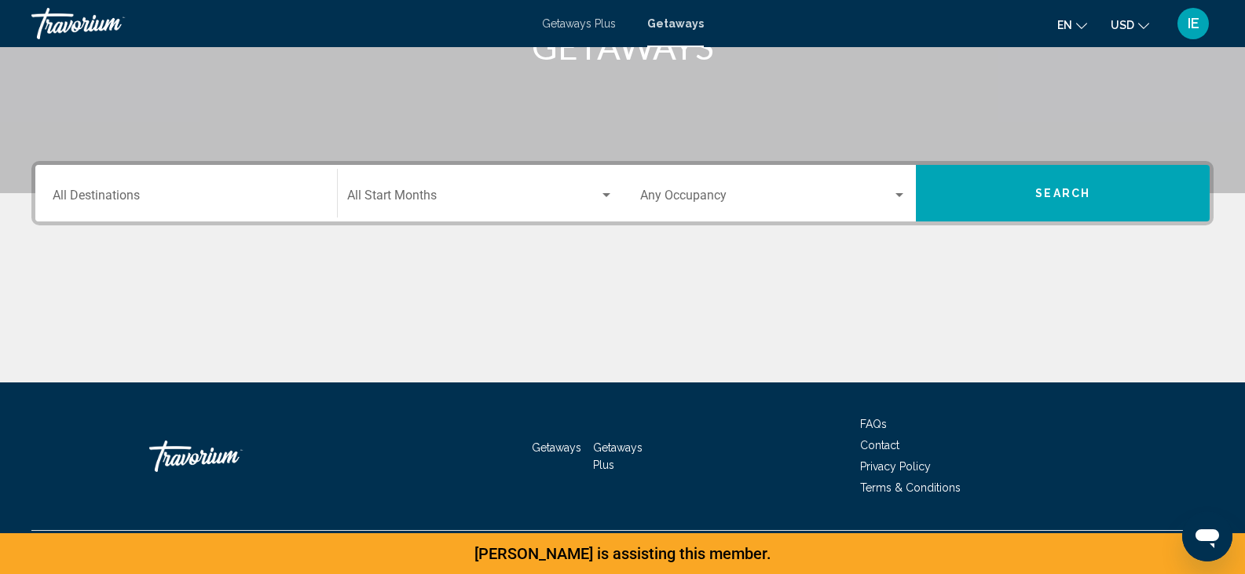
click at [124, 209] on div "Destination All Destinations" at bounding box center [186, 194] width 267 height 50
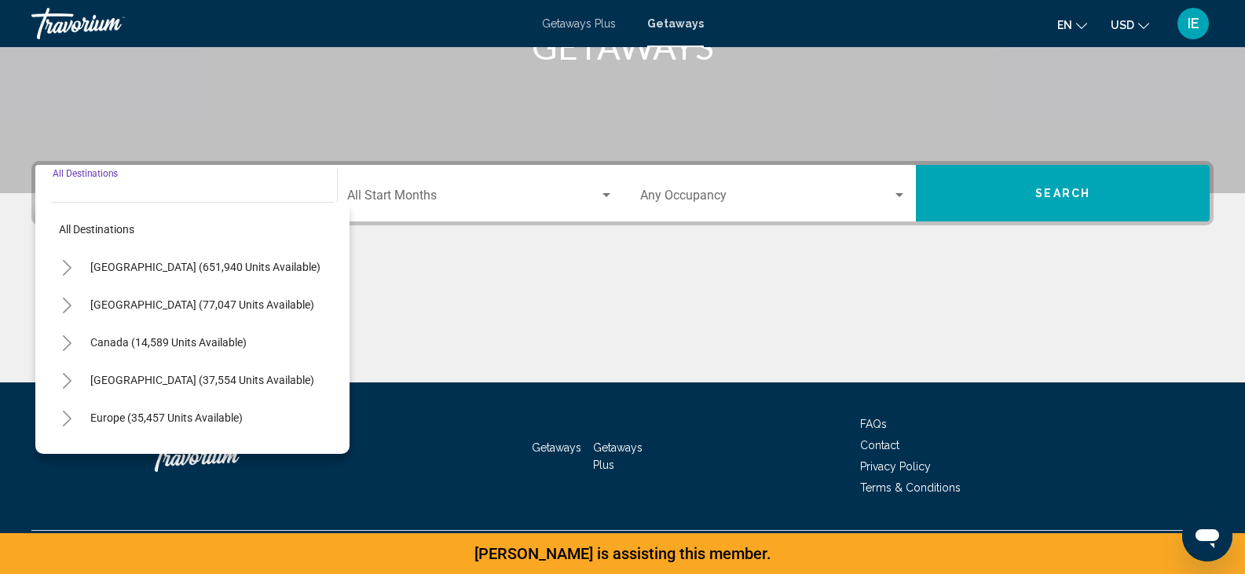
scroll to position [279, 0]
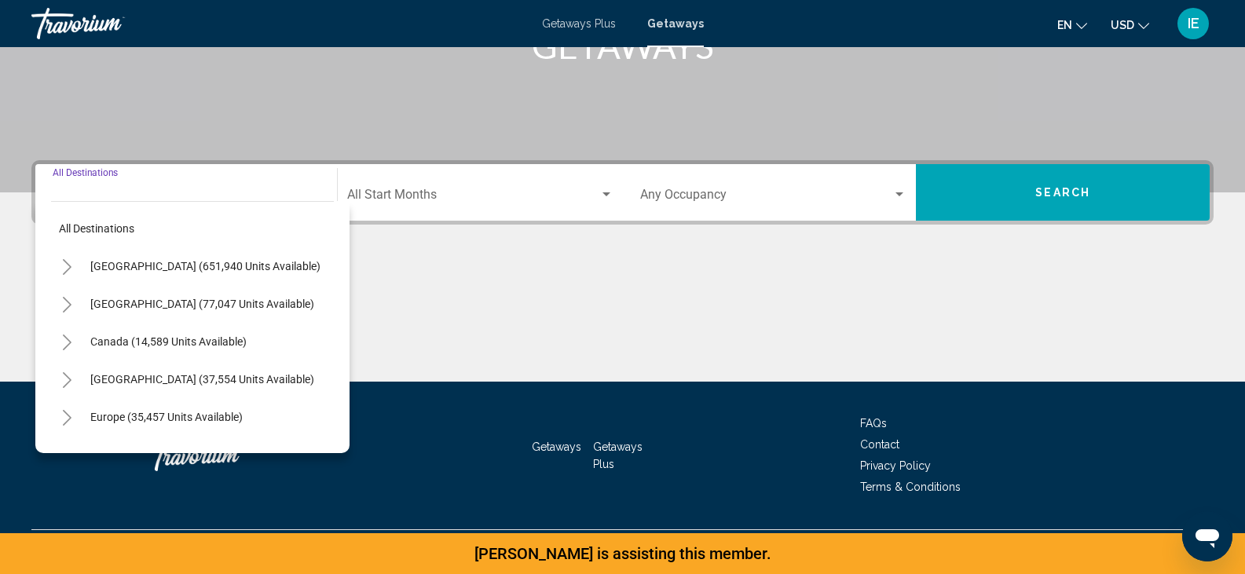
click at [66, 262] on icon "Toggle United States (651,940 units available)" at bounding box center [67, 267] width 12 height 16
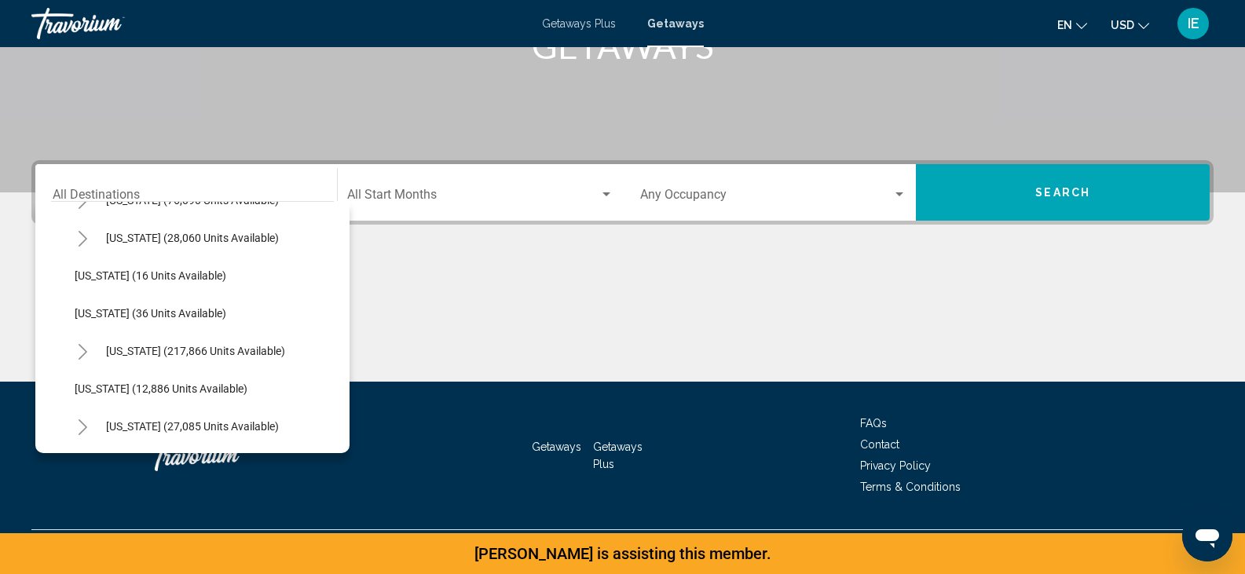
scroll to position [264, 0]
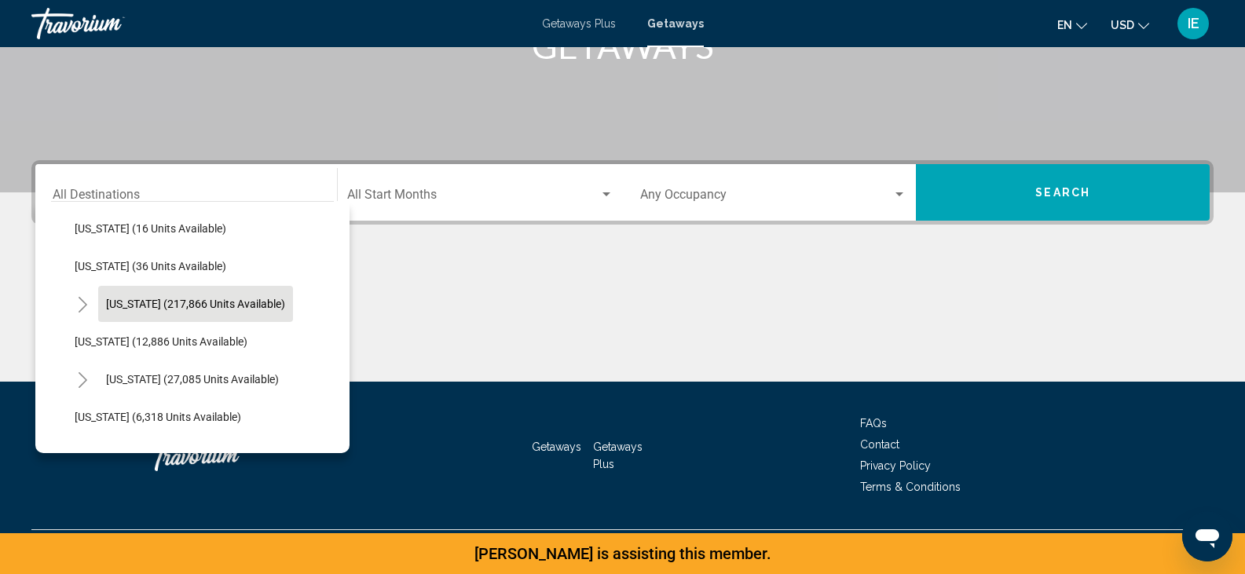
click at [152, 302] on span "[US_STATE] (217,866 units available)" at bounding box center [195, 304] width 179 height 13
type input "**********"
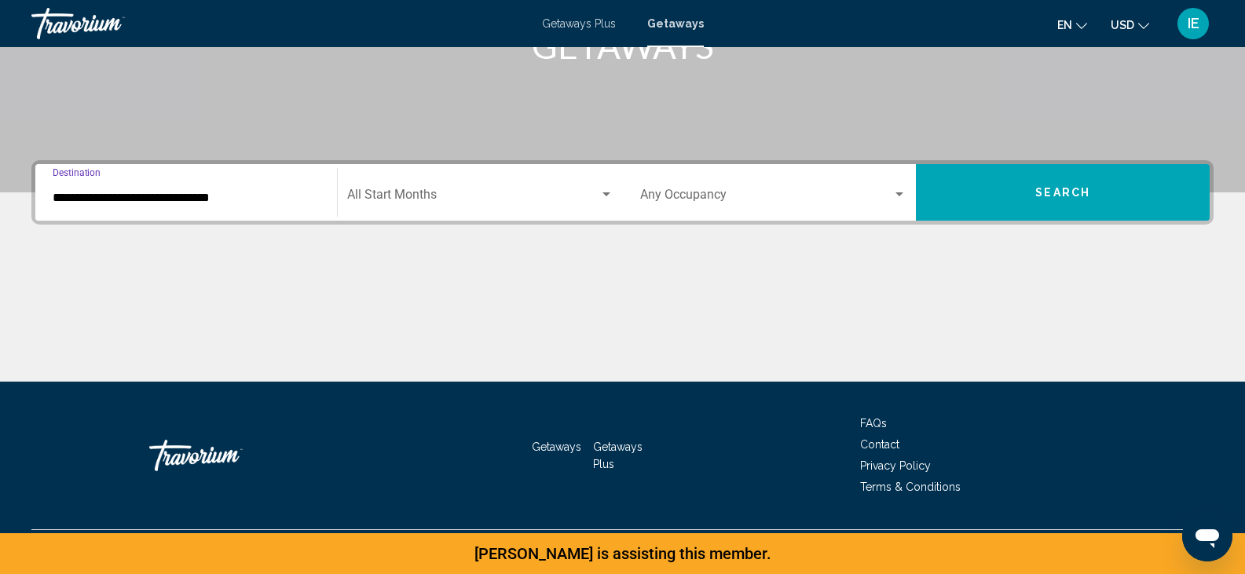
click at [436, 189] on div "Start Month All Start Months" at bounding box center [480, 193] width 266 height 50
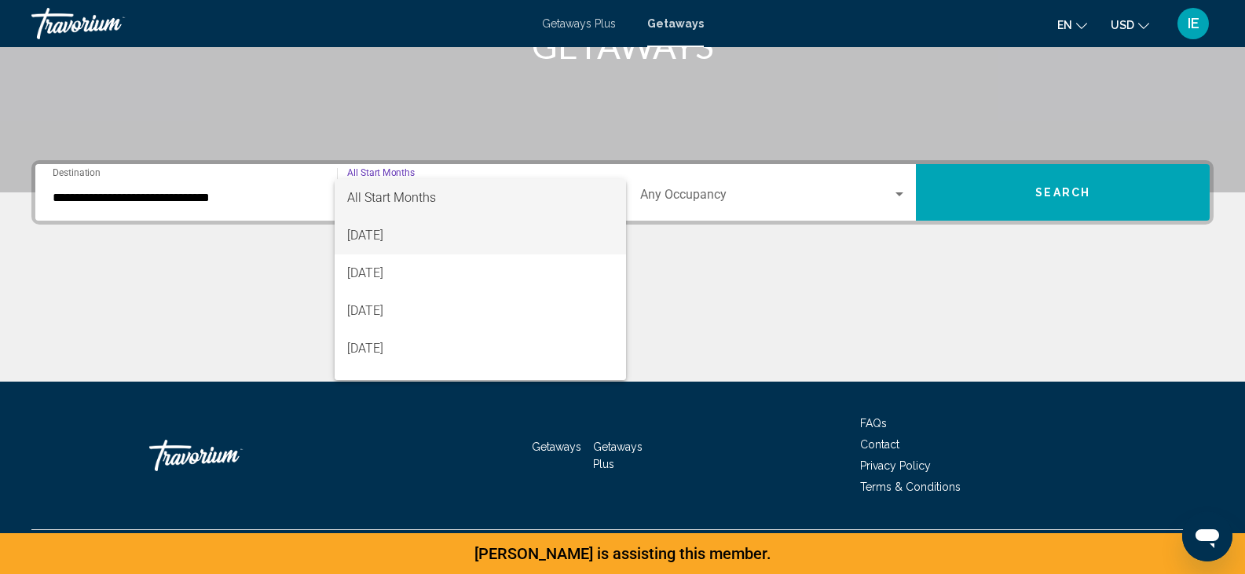
click at [435, 234] on span "[DATE]" at bounding box center [480, 236] width 266 height 38
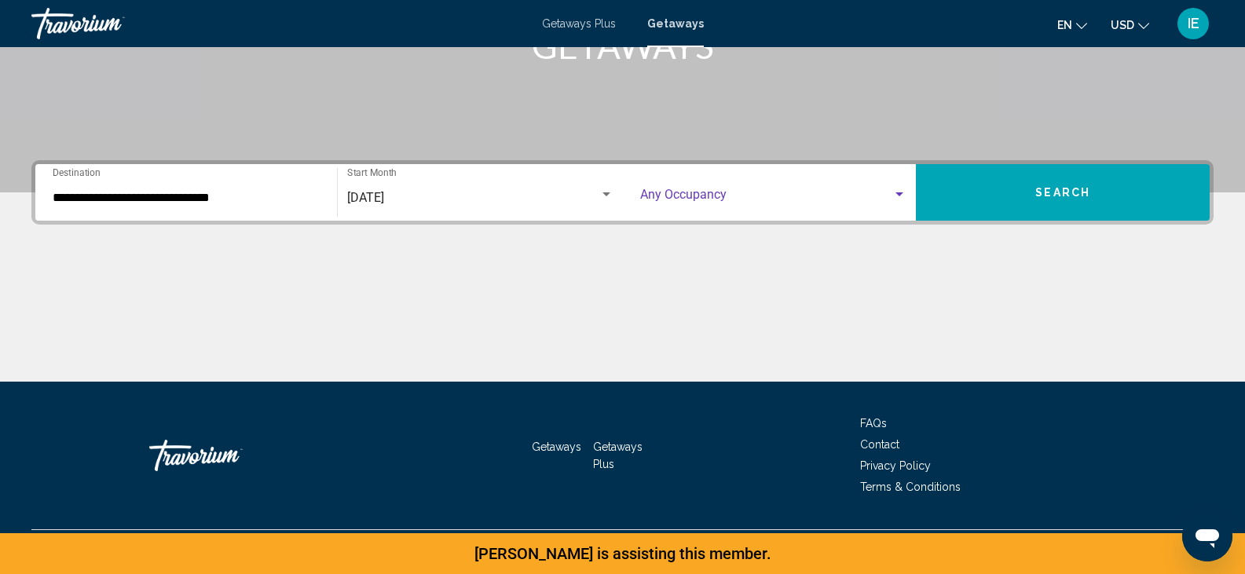
click at [702, 202] on span "Search widget" at bounding box center [766, 198] width 253 height 14
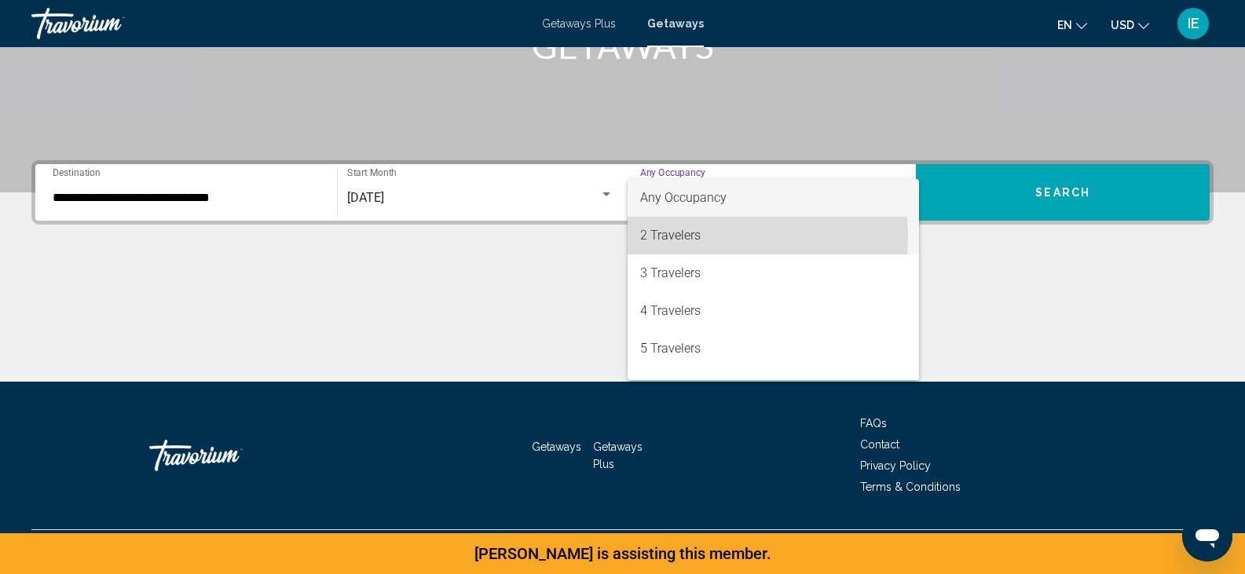
click at [702, 237] on span "2 Travelers" at bounding box center [773, 236] width 267 height 38
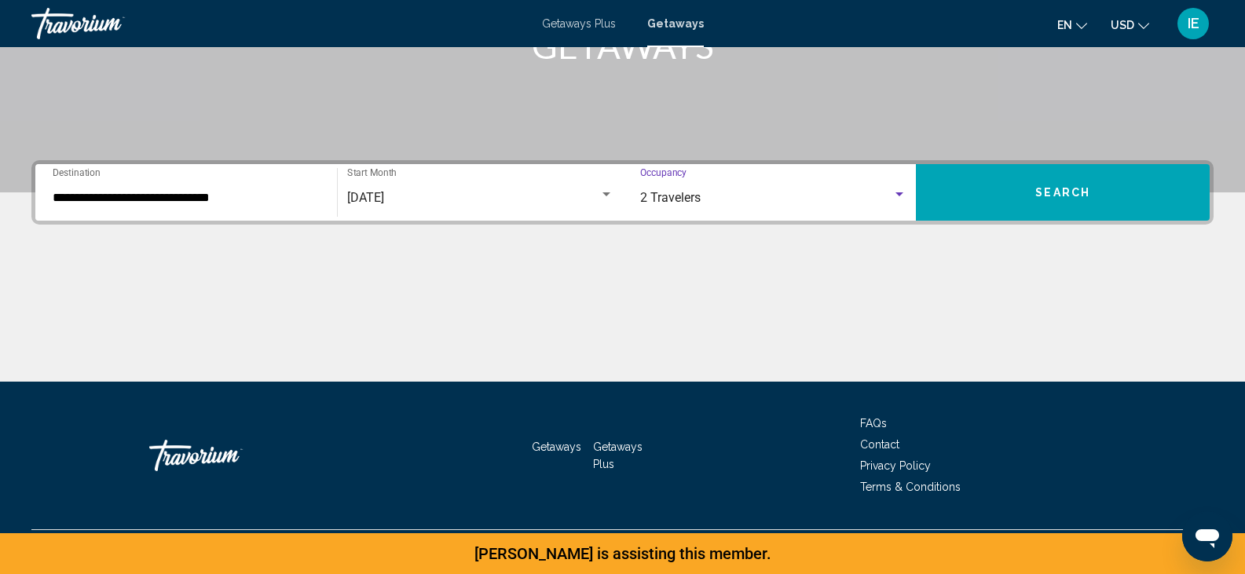
click at [1039, 195] on span "Search" at bounding box center [1063, 193] width 55 height 13
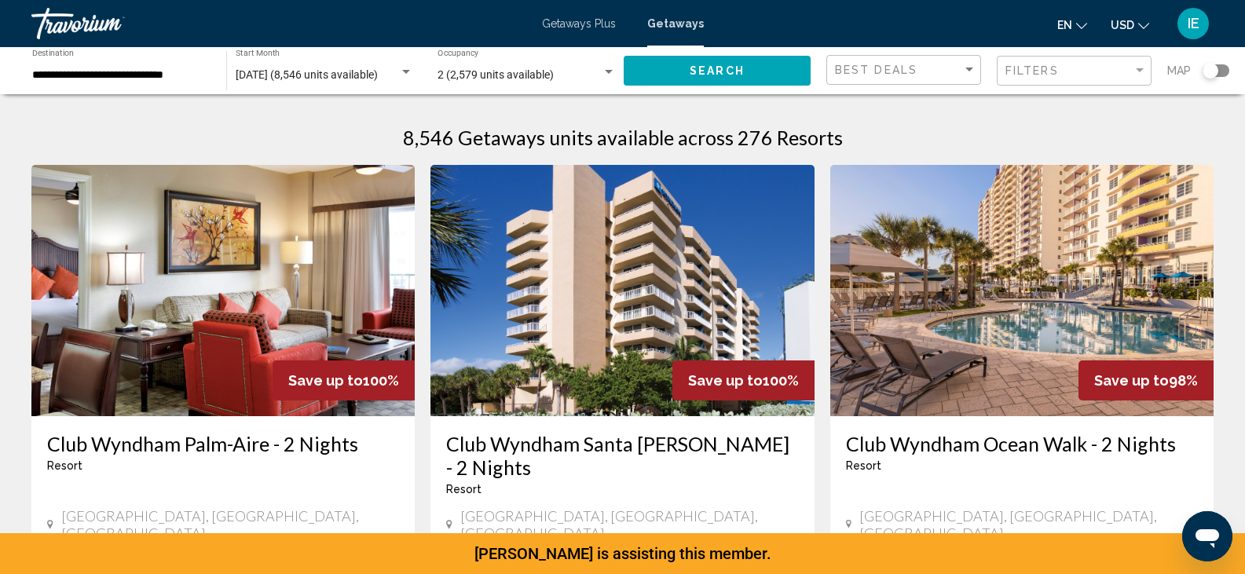
click at [1227, 74] on div "Search widget" at bounding box center [1216, 70] width 27 height 13
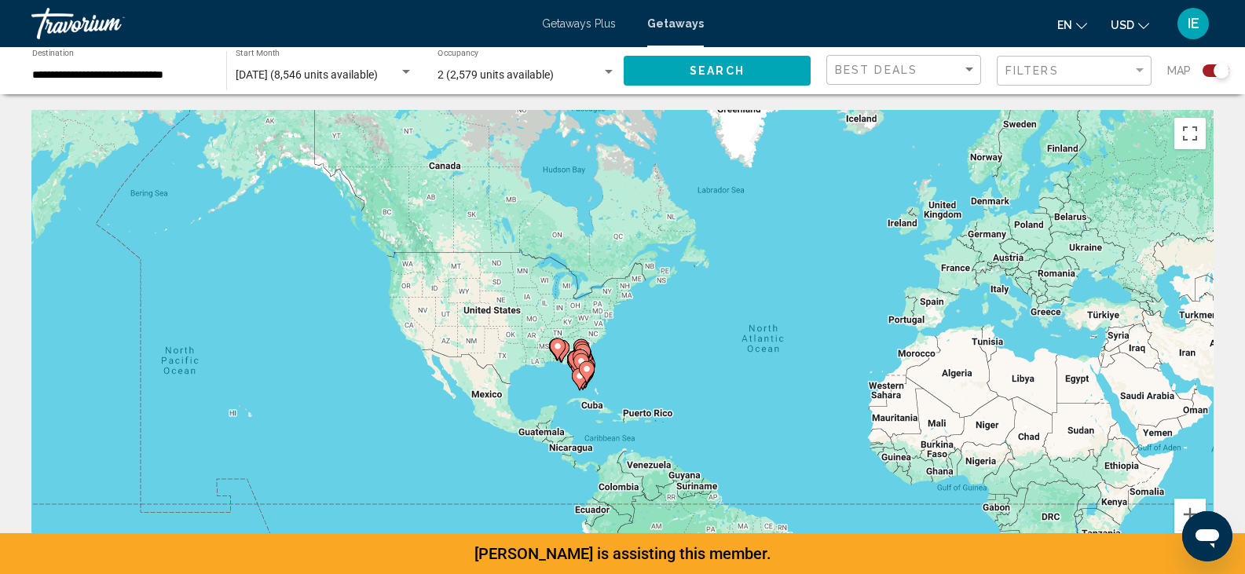
drag, startPoint x: 569, startPoint y: 299, endPoint x: 760, endPoint y: 319, distance: 192.0
click at [760, 319] on div "To activate drag with keyboard, press Alt + Enter. Once in keyboard drag state,…" at bounding box center [622, 345] width 1183 height 471
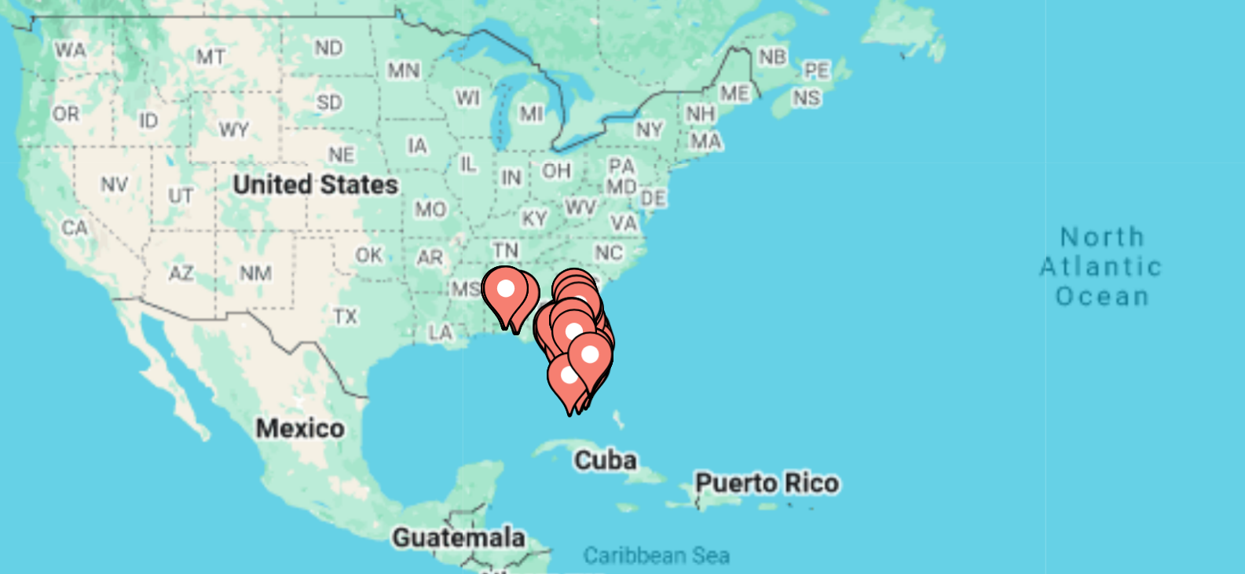
drag, startPoint x: 692, startPoint y: 330, endPoint x: 810, endPoint y: 289, distance: 124.7
click at [810, 289] on div "To activate drag with keyboard, press Alt + Enter. Once in keyboard drag state,…" at bounding box center [622, 345] width 1183 height 471
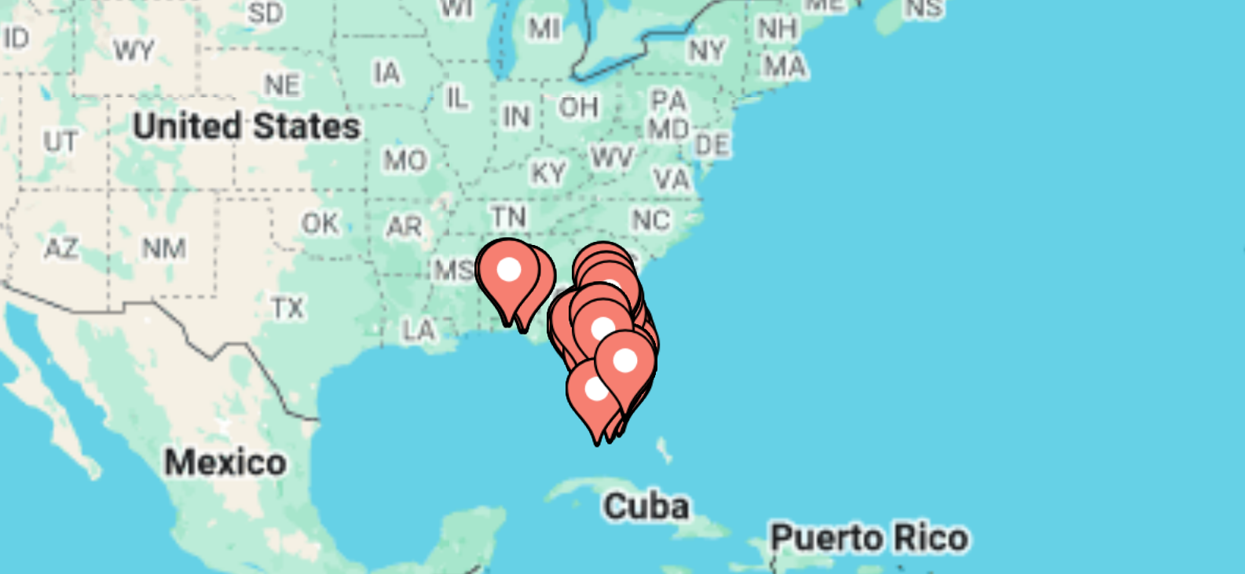
click at [671, 326] on div "To activate drag with keyboard, press Alt + Enter. Once in keyboard drag state,…" at bounding box center [622, 345] width 1183 height 471
click at [669, 321] on gmp-advanced-marker "Main content" at bounding box center [673, 312] width 16 height 24
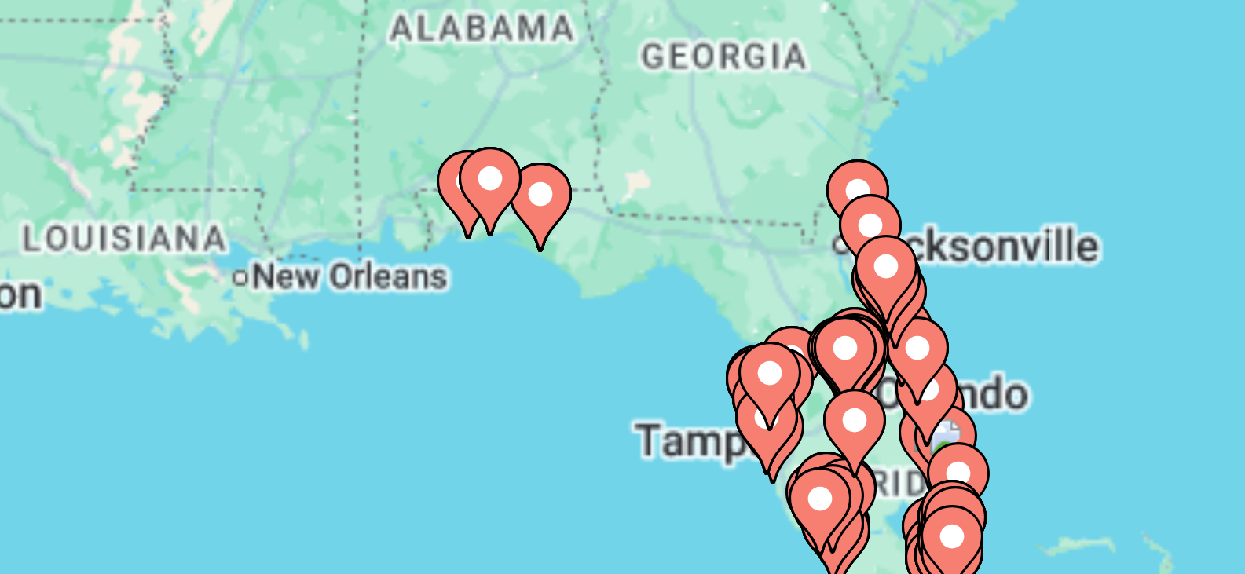
drag, startPoint x: 682, startPoint y: 328, endPoint x: 731, endPoint y: 280, distance: 68.9
click at [731, 280] on div "To activate drag with keyboard, press Alt + Enter. Once in keyboard drag state,…" at bounding box center [622, 345] width 1183 height 471
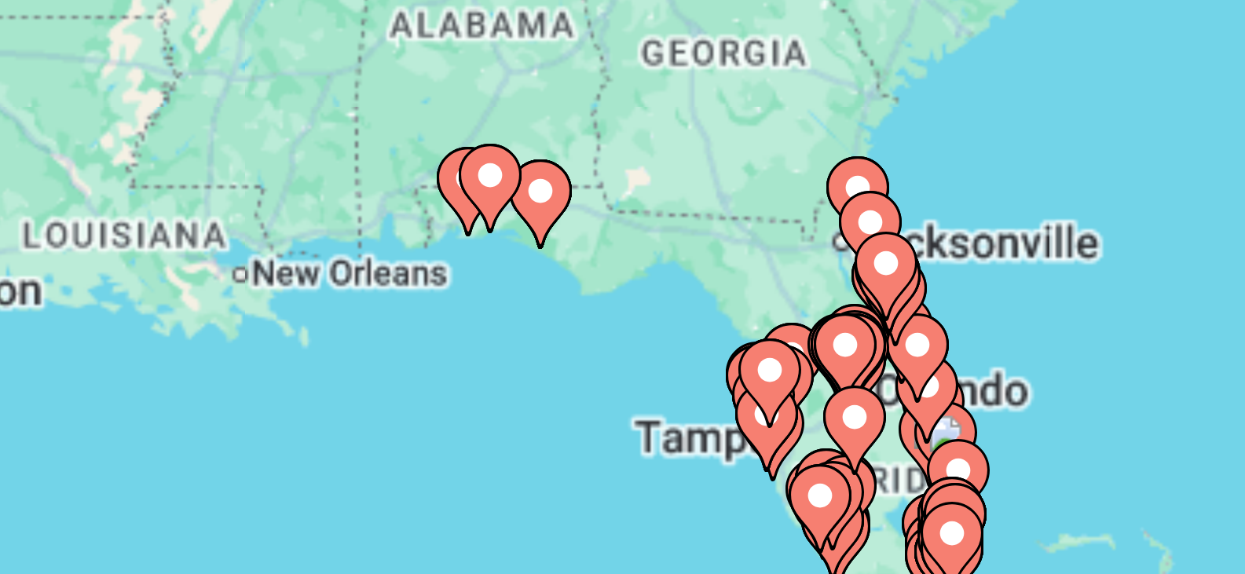
click at [666, 314] on div "To activate drag with keyboard, press Alt + Enter. Once in keyboard drag state,…" at bounding box center [622, 345] width 1183 height 471
click at [681, 307] on div "To activate drag with keyboard, press Alt + Enter. Once in keyboard drag state,…" at bounding box center [622, 345] width 1183 height 471
click at [673, 299] on gmp-advanced-marker "Main content" at bounding box center [668, 289] width 16 height 24
type input "**********"
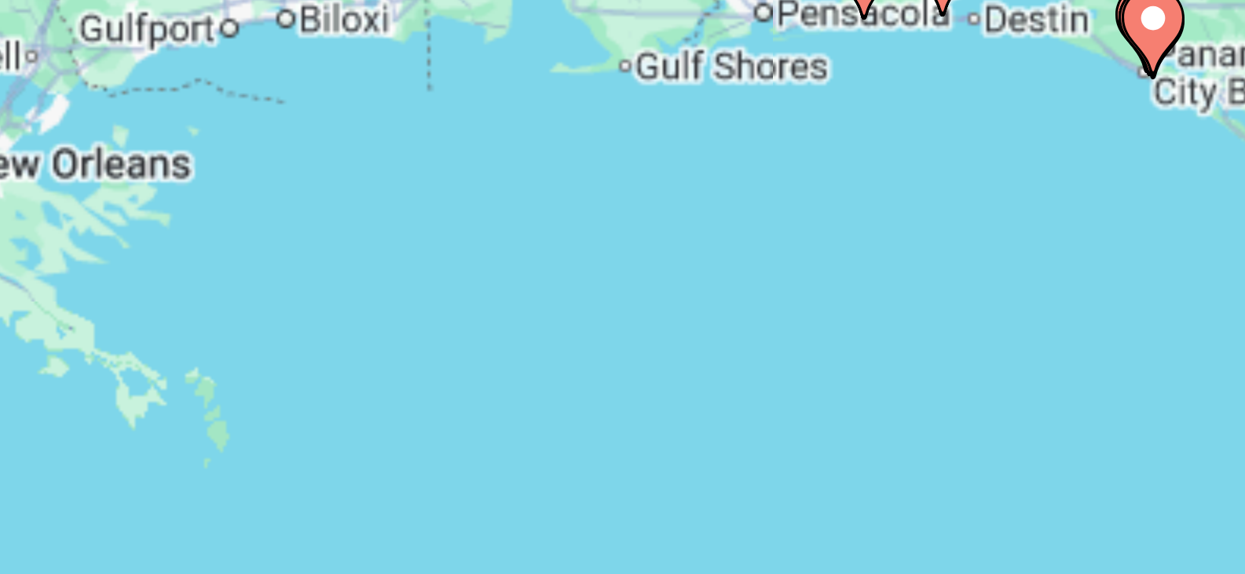
drag, startPoint x: 703, startPoint y: 308, endPoint x: 681, endPoint y: 394, distance: 88.4
click at [681, 394] on div "To activate drag with keyboard, press Alt + Enter. Once in keyboard drag state,…" at bounding box center [622, 345] width 1183 height 471
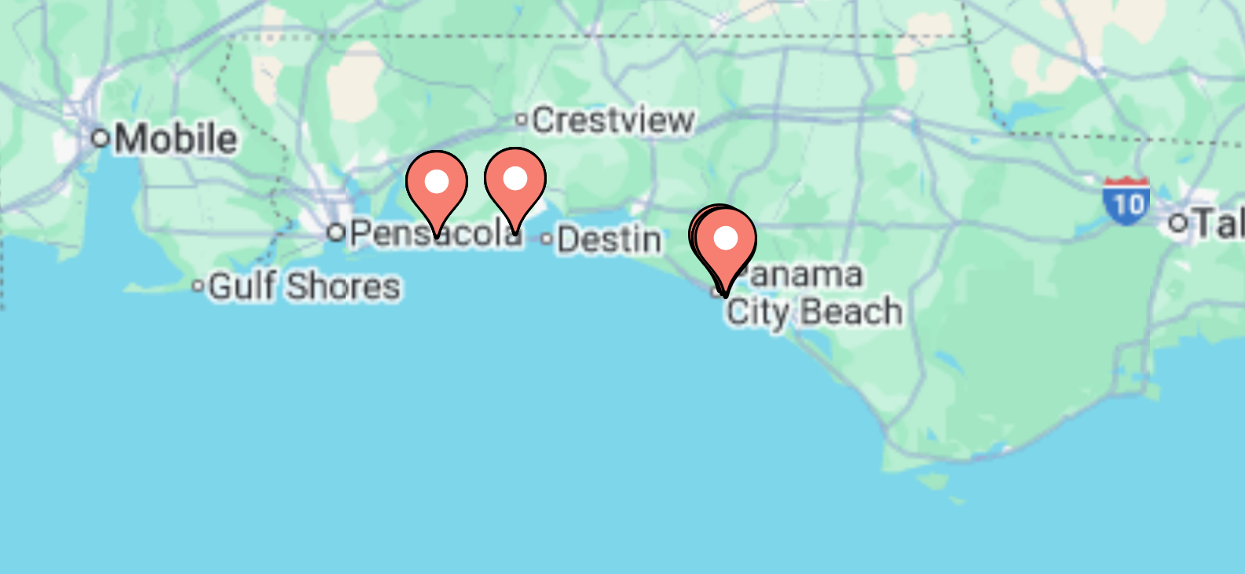
drag, startPoint x: 790, startPoint y: 285, endPoint x: 684, endPoint y: 342, distance: 120.2
click at [684, 342] on div "To activate drag with keyboard, press Alt + Enter. Once in keyboard drag state,…" at bounding box center [622, 345] width 1183 height 471
